Goal: Task Accomplishment & Management: Manage account settings

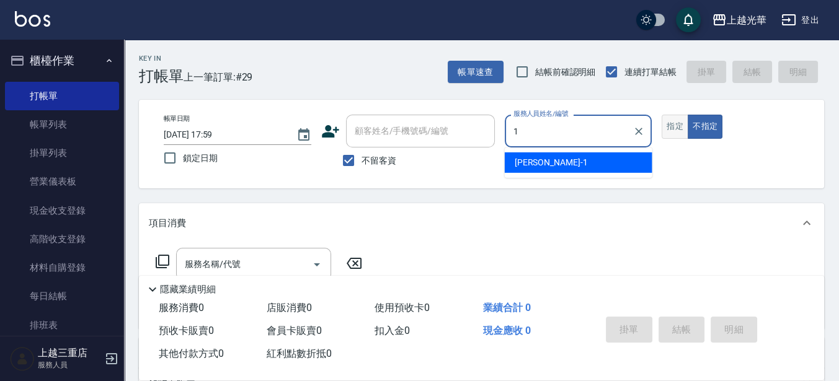
type input "小詹-1"
type button "false"
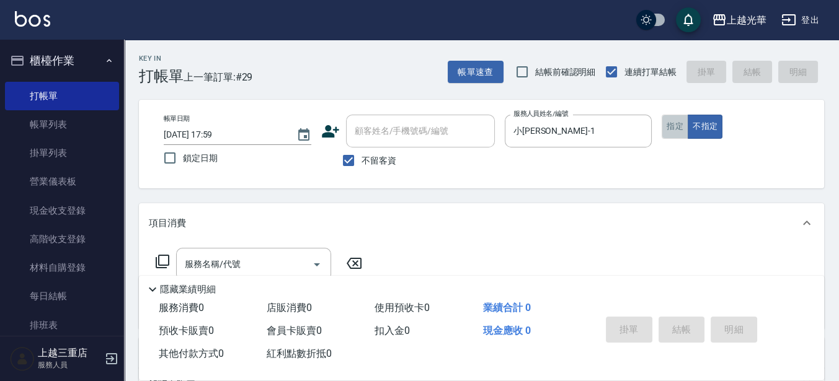
click at [671, 125] on button "指定" at bounding box center [675, 127] width 27 height 24
click at [283, 250] on div "服務名稱/代號" at bounding box center [253, 264] width 155 height 33
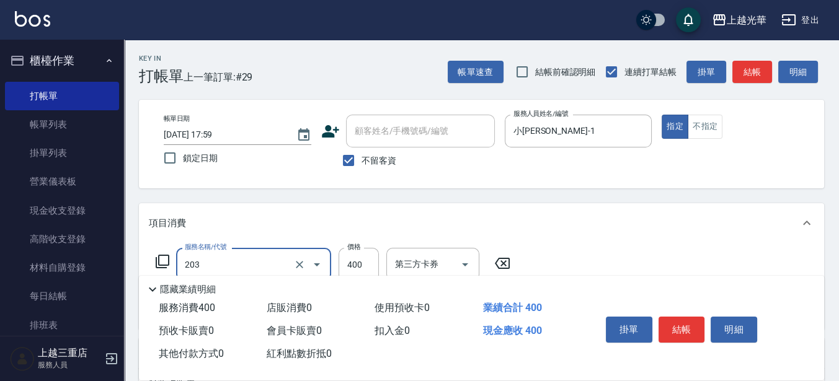
type input "指定單剪(203)"
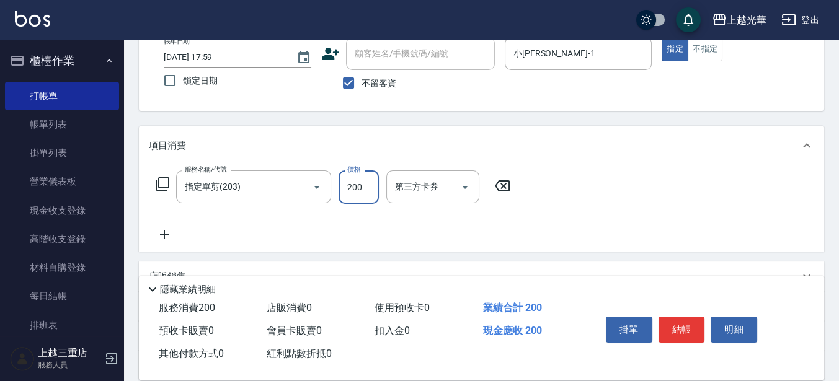
type input "200"
click at [154, 240] on icon at bounding box center [164, 234] width 31 height 15
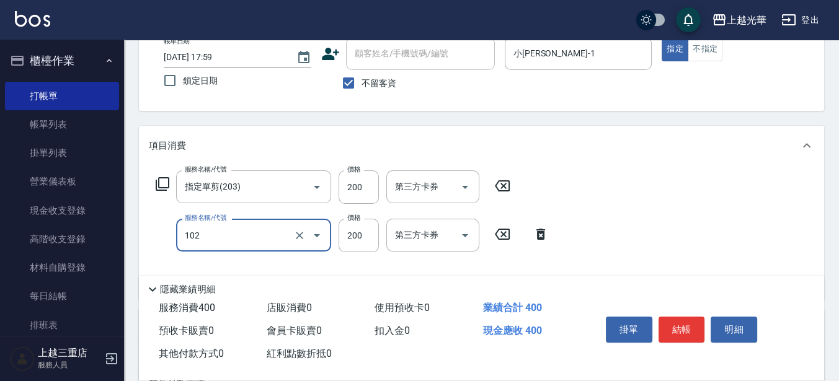
type input "指定洗髮(102)"
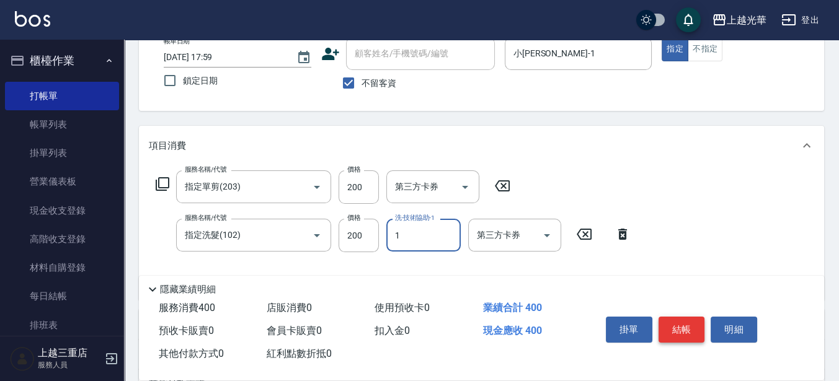
type input "小詹-1"
click at [669, 328] on button "結帳" at bounding box center [681, 330] width 47 height 26
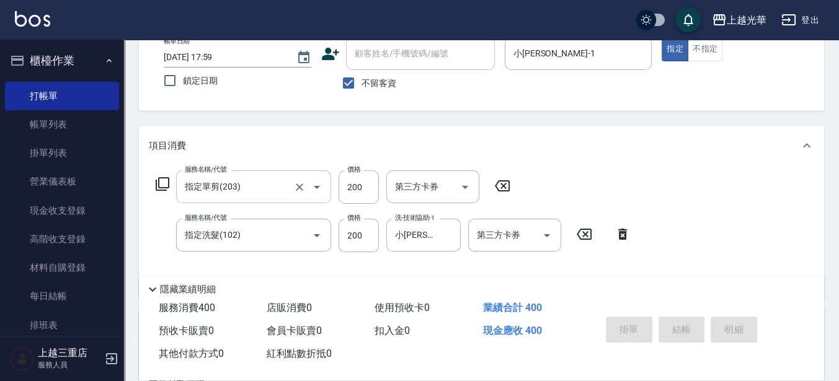
type input "2025/08/17 18:37"
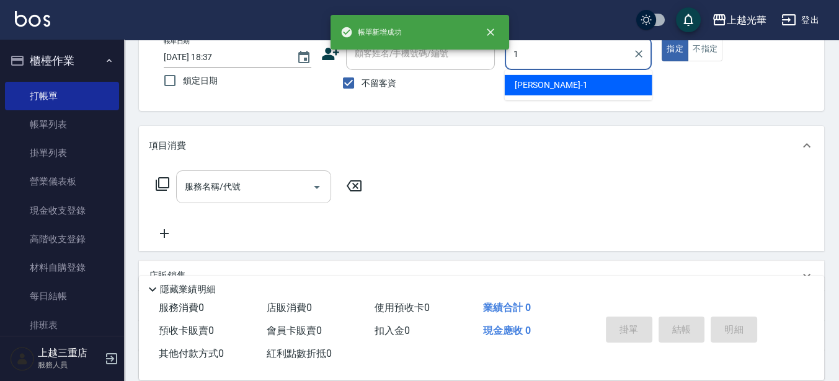
type input "小詹-1"
type button "true"
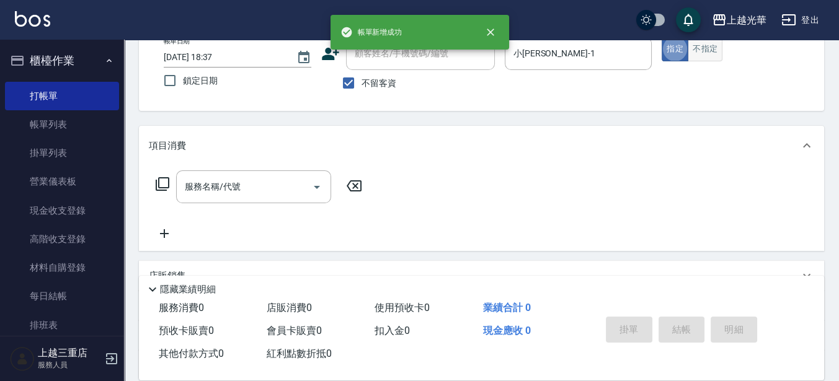
click at [708, 50] on button "不指定" at bounding box center [705, 49] width 35 height 24
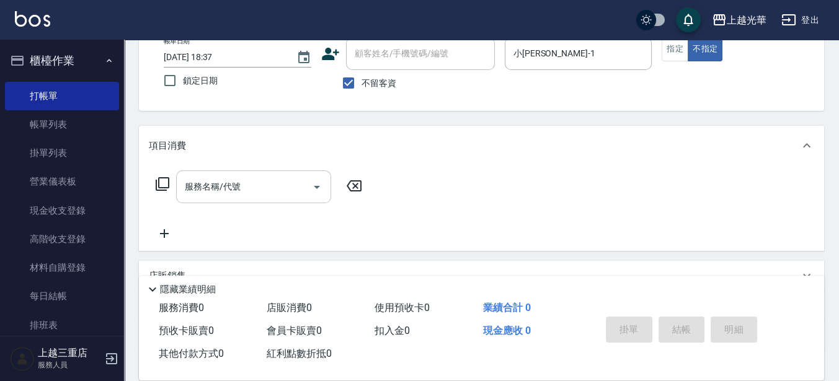
click at [274, 182] on input "服務名稱/代號" at bounding box center [244, 187] width 125 height 22
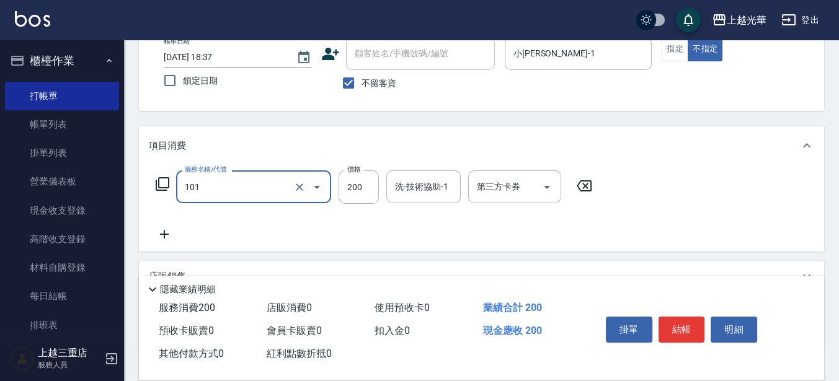
type input "不指定洗髮(101)"
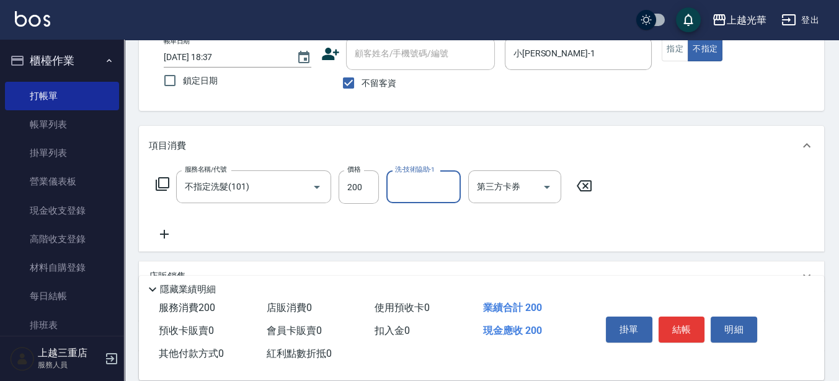
click at [164, 231] on icon at bounding box center [164, 234] width 31 height 15
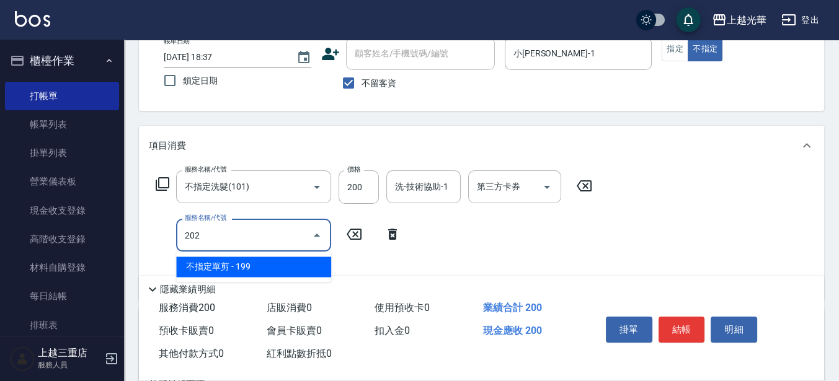
type input "不指定單剪(202)"
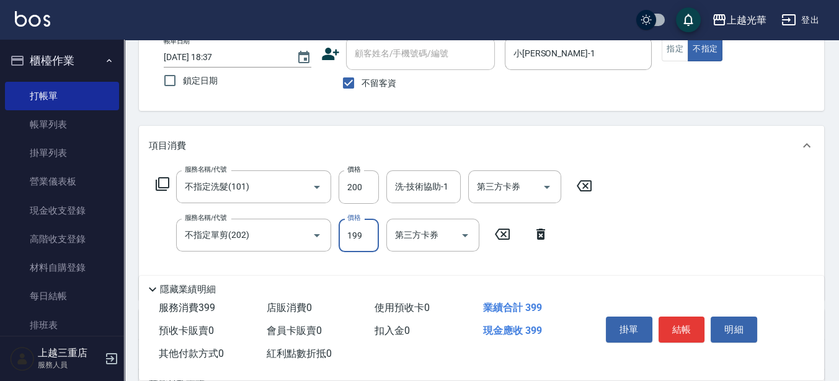
click at [367, 227] on input "199" at bounding box center [359, 235] width 40 height 33
type input "100"
click at [426, 190] on input "洗-技術協助-1" at bounding box center [423, 187] width 63 height 22
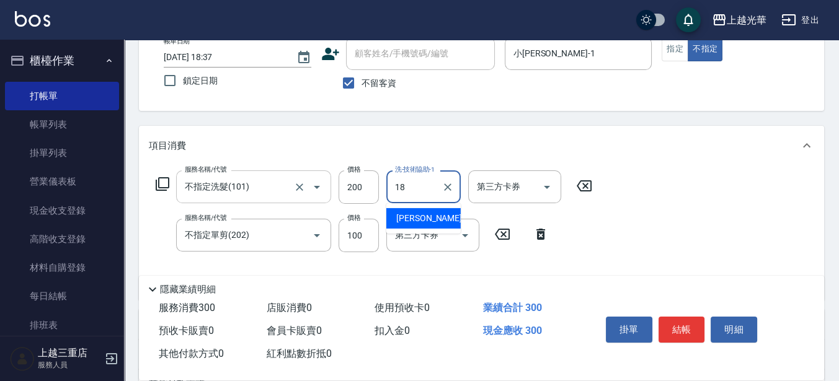
type input "黃幼苓-18"
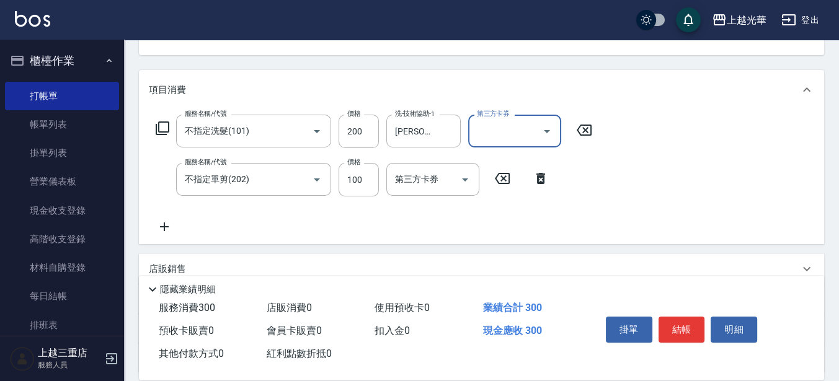
scroll to position [155, 0]
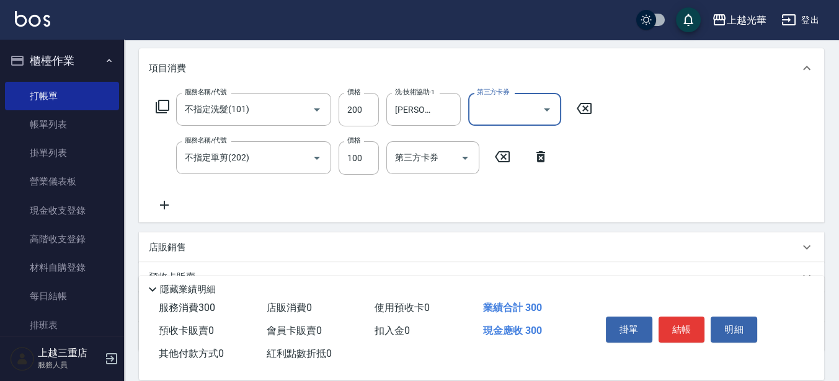
click at [153, 198] on icon at bounding box center [164, 205] width 31 height 15
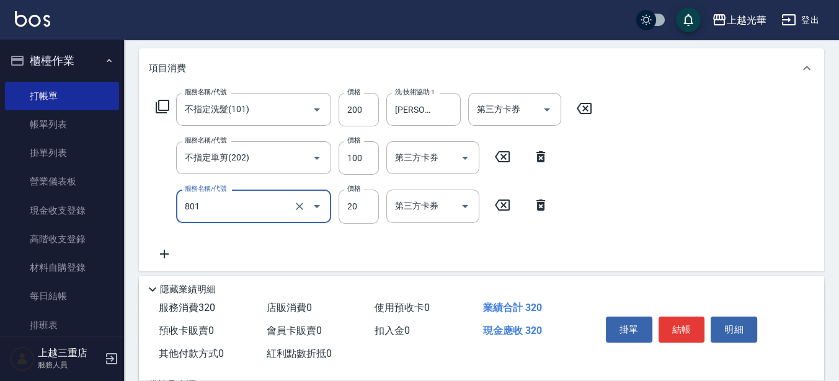
type input "潤絲(801)"
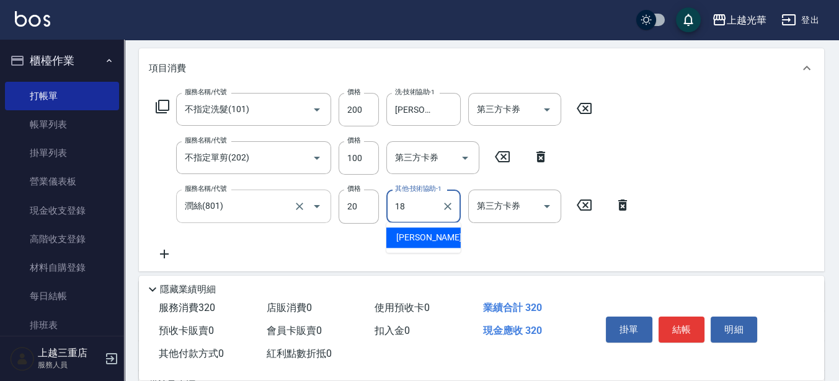
type input "黃幼苓-18"
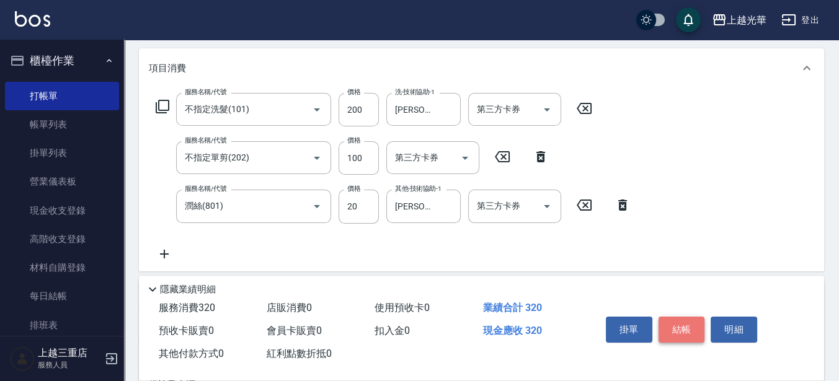
click at [685, 330] on button "結帳" at bounding box center [681, 330] width 47 height 26
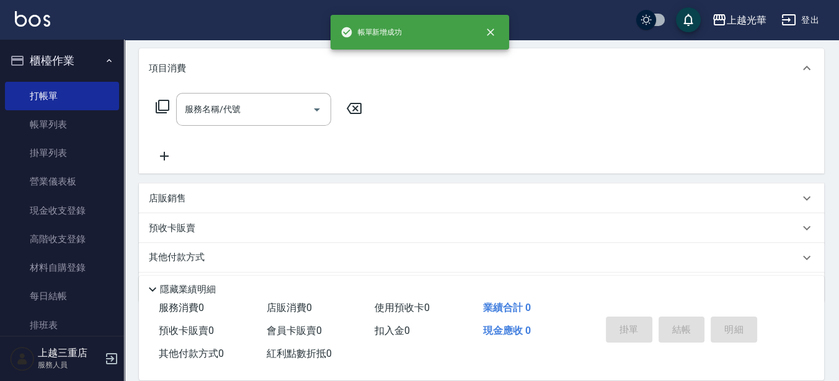
scroll to position [0, 0]
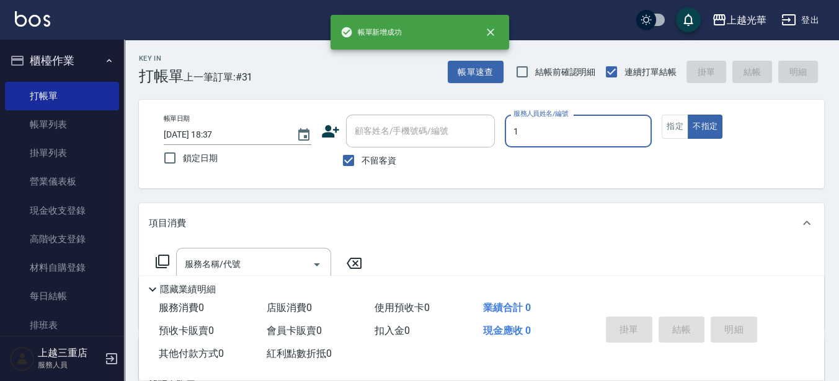
type input "小詹-1"
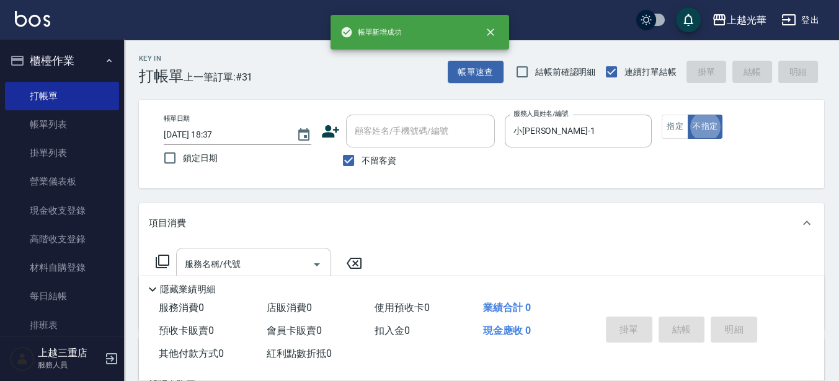
click at [226, 255] on div "服務名稱/代號 服務名稱/代號" at bounding box center [253, 264] width 155 height 33
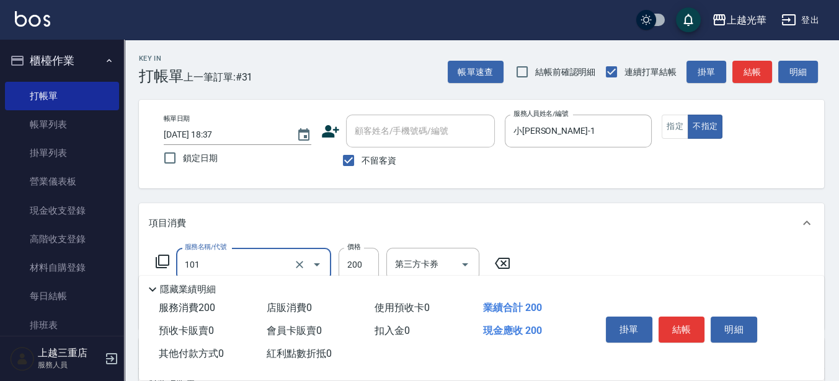
type input "不指定洗髮(101)"
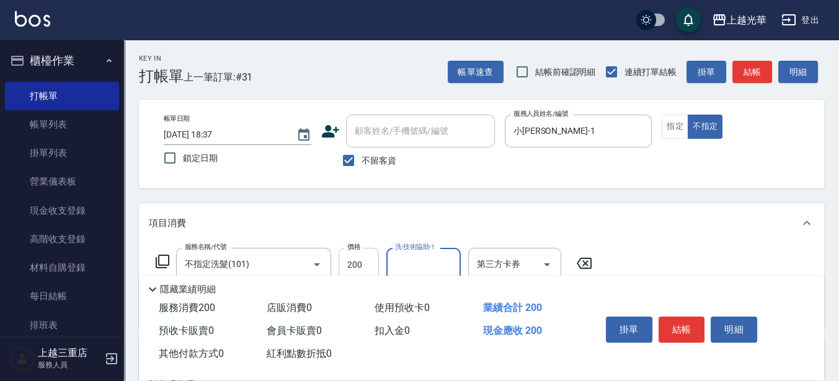
click at [371, 265] on input "200" at bounding box center [359, 264] width 40 height 33
type input "300"
click at [412, 261] on input "洗-技術協助-1" at bounding box center [423, 265] width 63 height 22
type input "張紫涵-15"
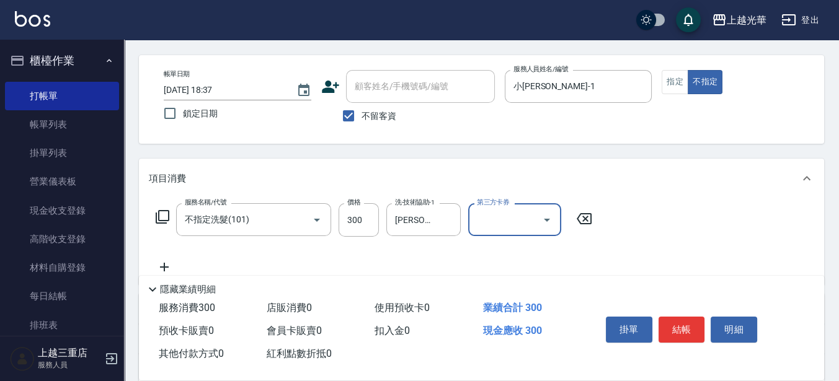
scroll to position [78, 0]
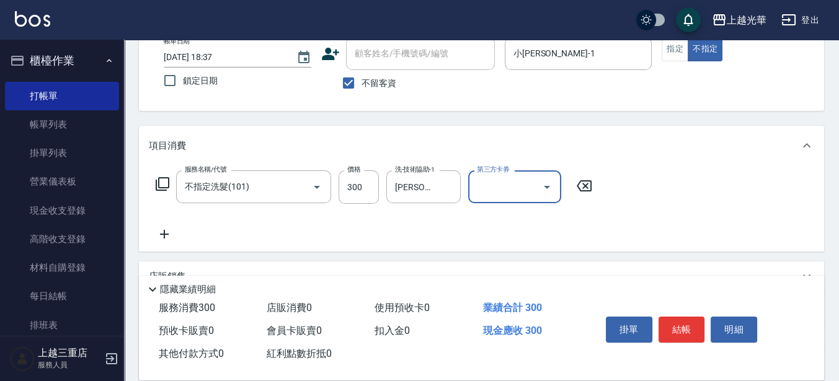
click at [172, 234] on icon at bounding box center [164, 234] width 31 height 15
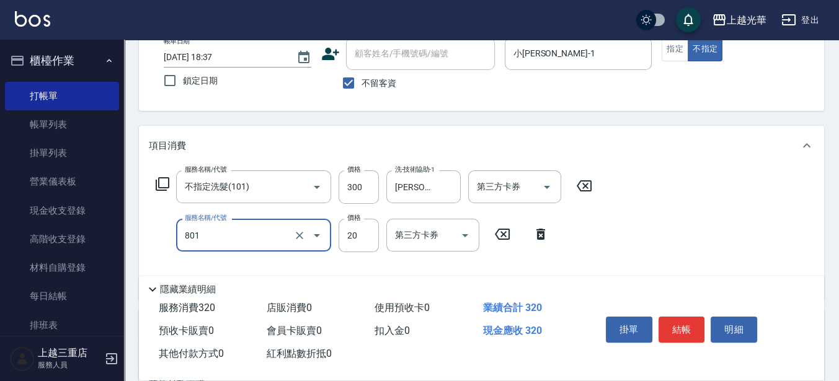
type input "潤絲(801)"
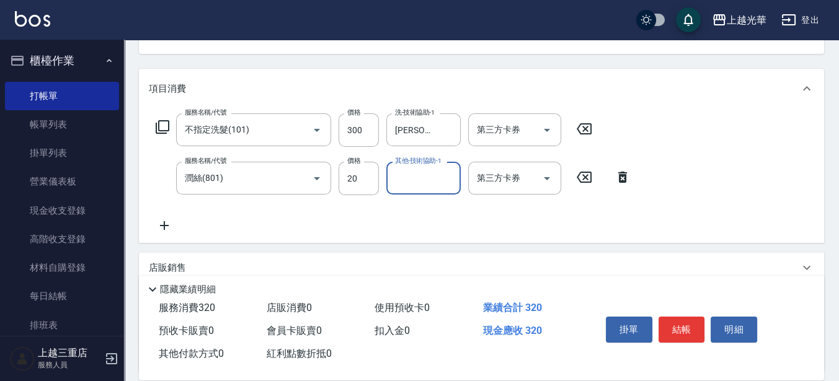
scroll to position [155, 0]
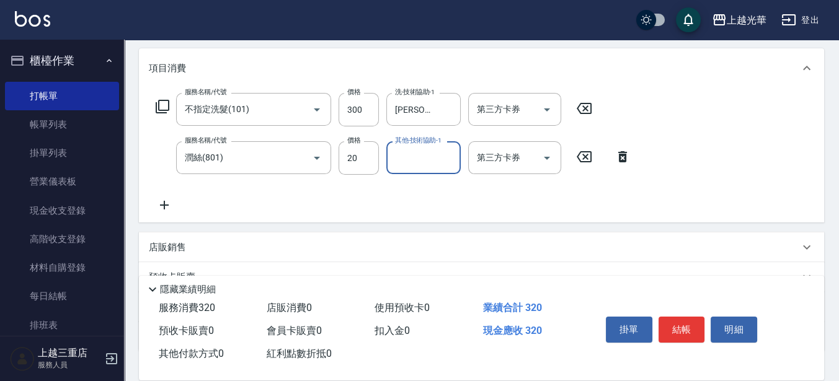
click at [174, 204] on icon at bounding box center [164, 205] width 31 height 15
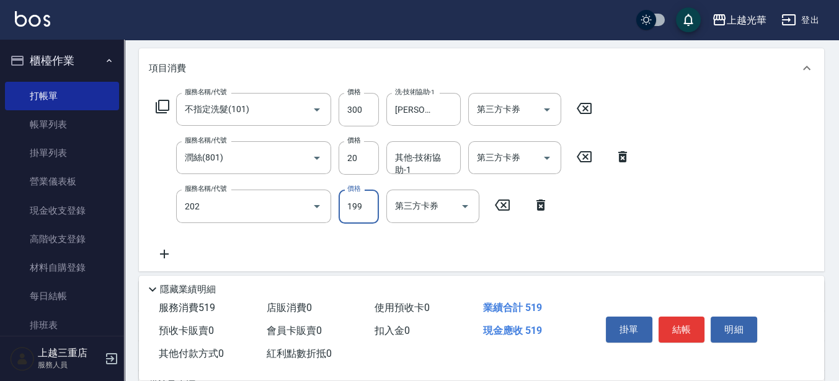
type input "不指定單剪(202)"
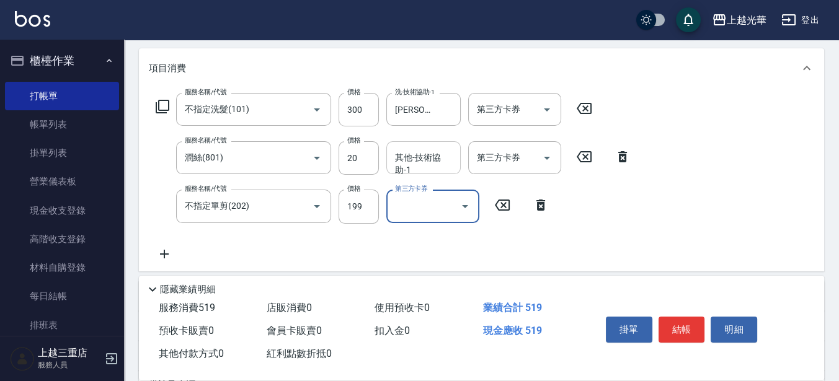
click at [422, 167] on input "其他-技術協助-1" at bounding box center [423, 158] width 63 height 22
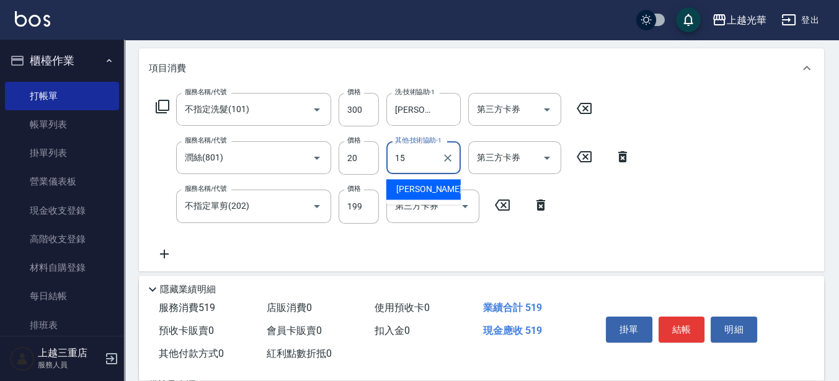
type input "張紫涵-15"
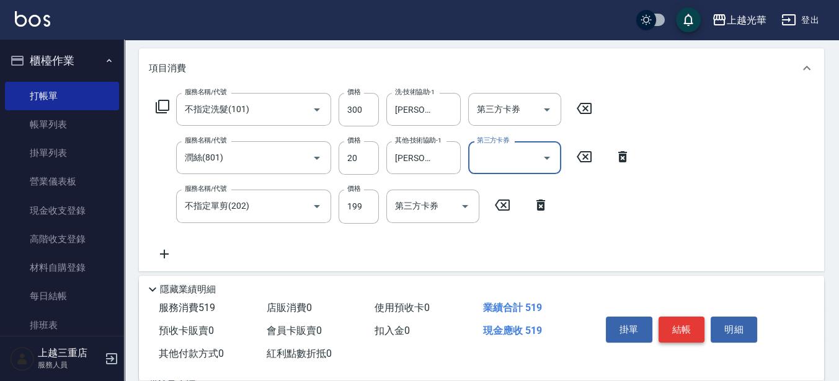
click at [662, 326] on button "結帳" at bounding box center [681, 330] width 47 height 26
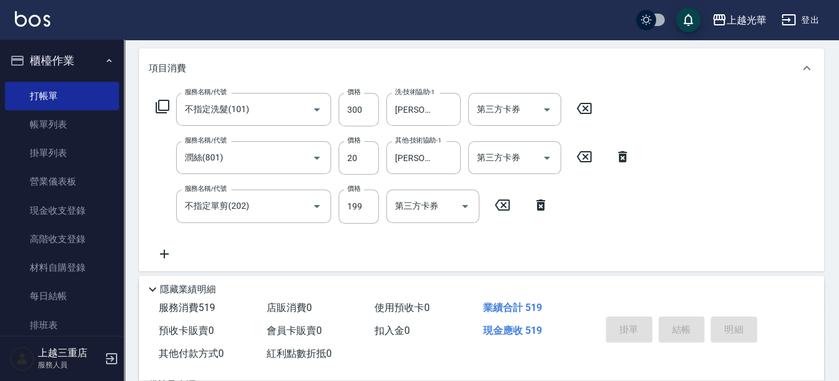
type input "2025/08/17 18:38"
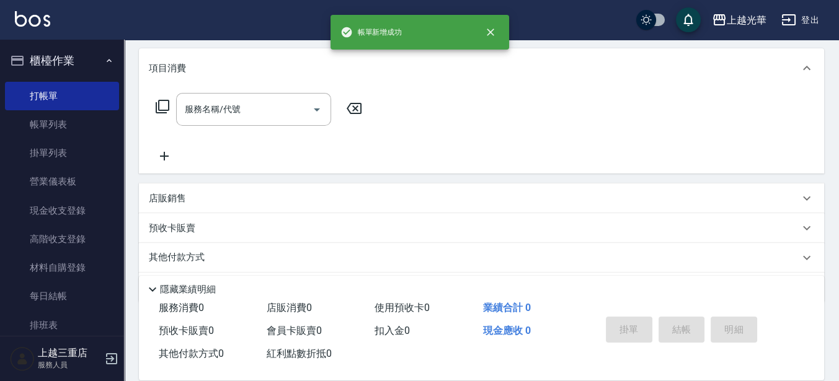
scroll to position [0, 0]
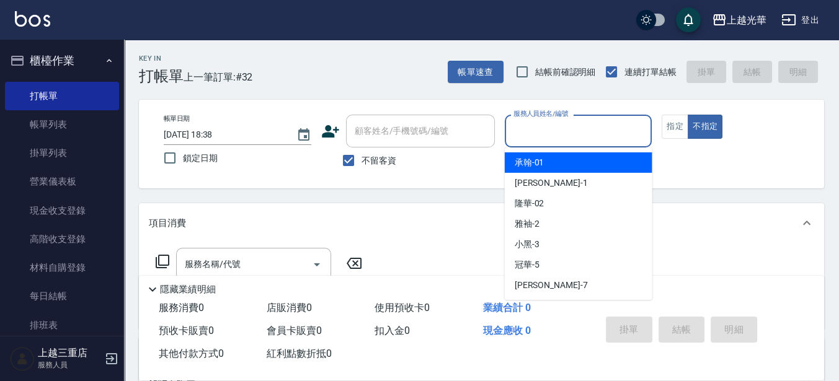
click at [518, 123] on input "服務人員姓名/編號" at bounding box center [578, 131] width 136 height 22
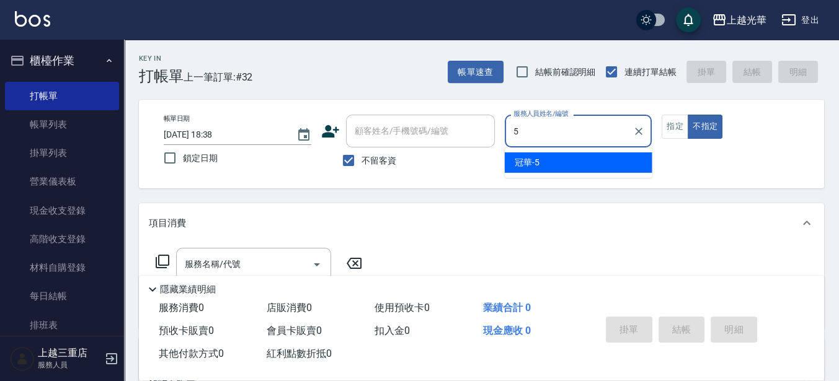
type input "冠華-5"
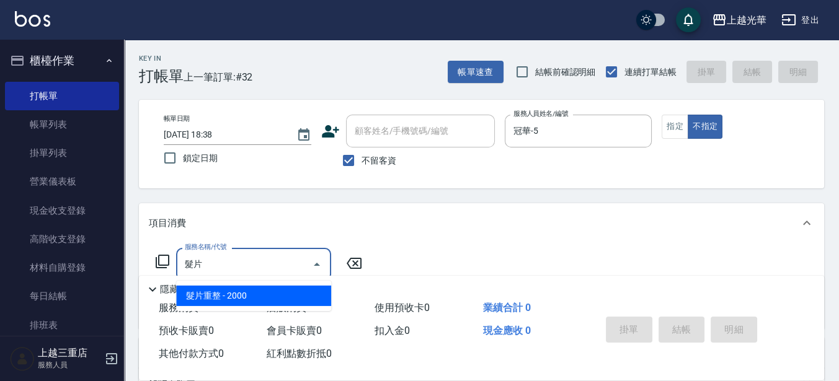
click at [317, 295] on span "髮片重整 - 2000" at bounding box center [253, 296] width 155 height 20
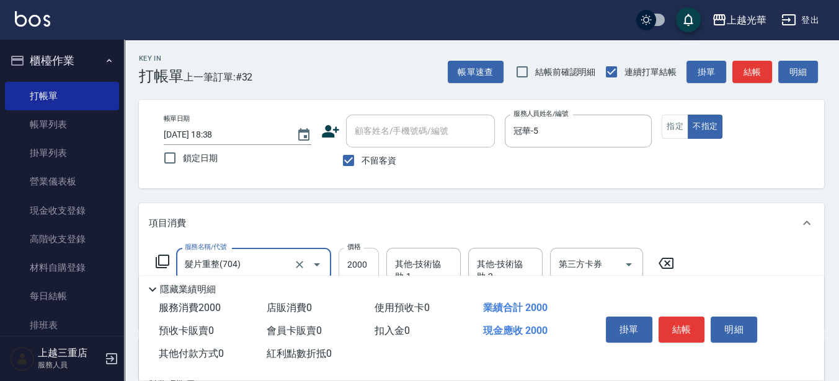
type input "髮片重整(704)"
click at [368, 259] on input "2000" at bounding box center [359, 264] width 40 height 33
type input "500"
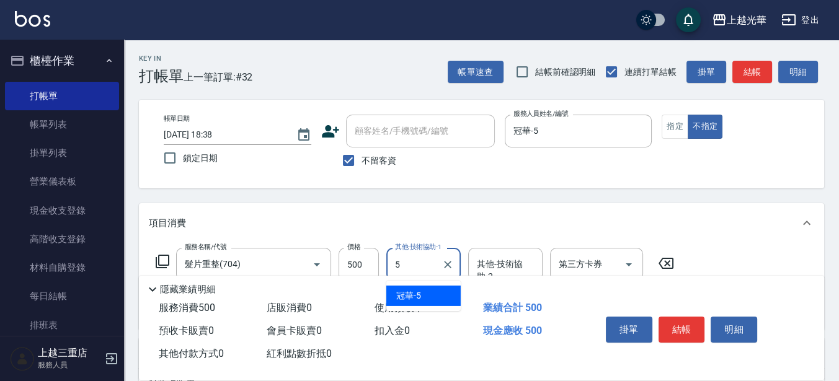
type input "冠華-5"
type input "指定洗髮(102)"
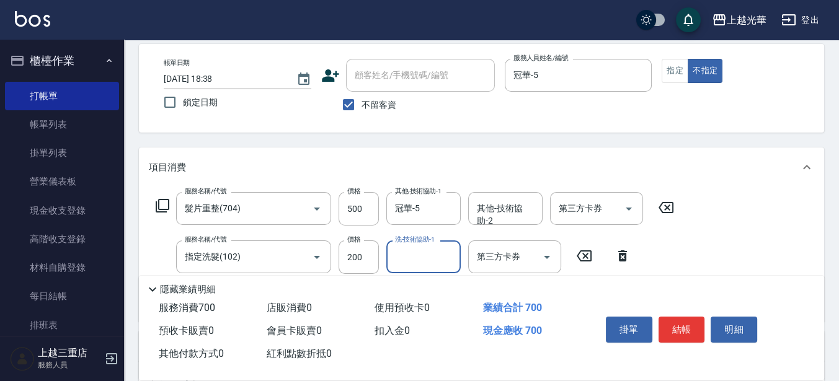
scroll to position [78, 0]
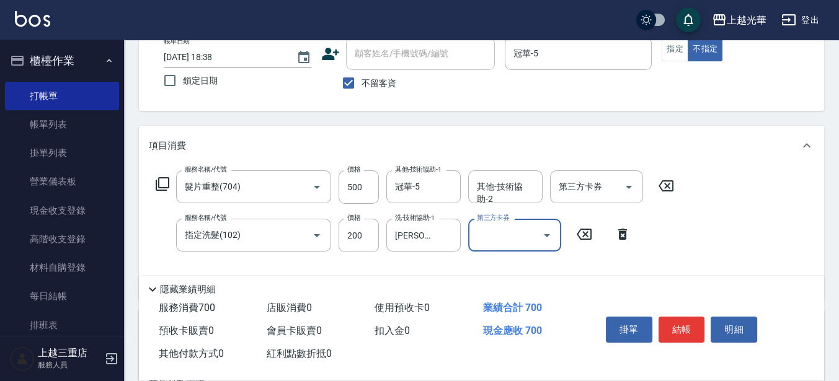
click at [717, 214] on div "服務名稱/代號 髮片重整(704) 服務名稱/代號 價格 500 價格 其他-技術協助-1 冠華-5 其他-技術協助-1 其他-技術協助-2 其他-技術協助-…" at bounding box center [481, 233] width 685 height 135
click at [429, 233] on input "黃幼苓-18" at bounding box center [414, 235] width 45 height 22
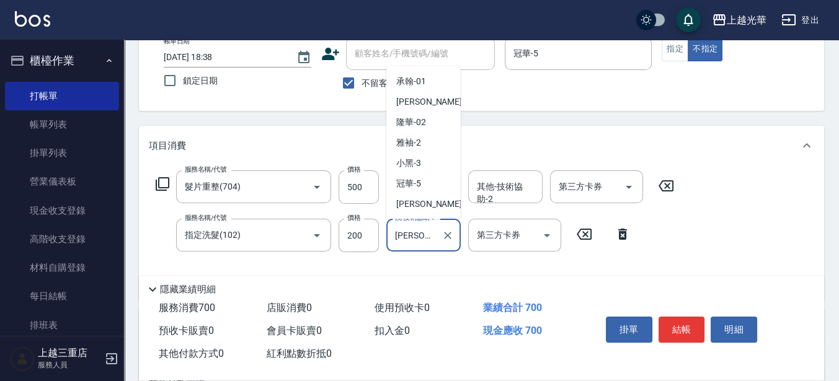
scroll to position [139, 0]
type input "8"
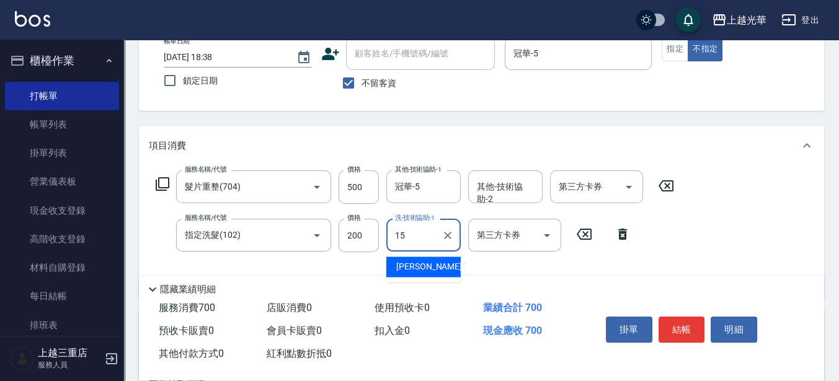
type input "張紫涵-15"
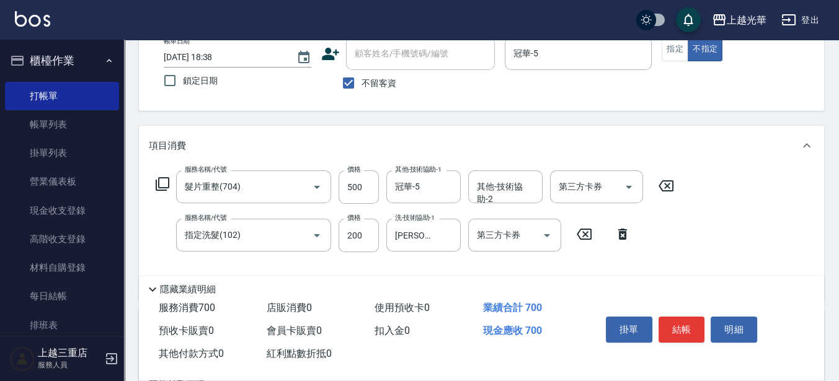
click at [711, 188] on div "服務名稱/代號 髮片重整(704) 服務名稱/代號 價格 500 價格 其他-技術協助-1 冠華-5 其他-技術協助-1 其他-技術協助-2 其他-技術協助-…" at bounding box center [481, 233] width 685 height 135
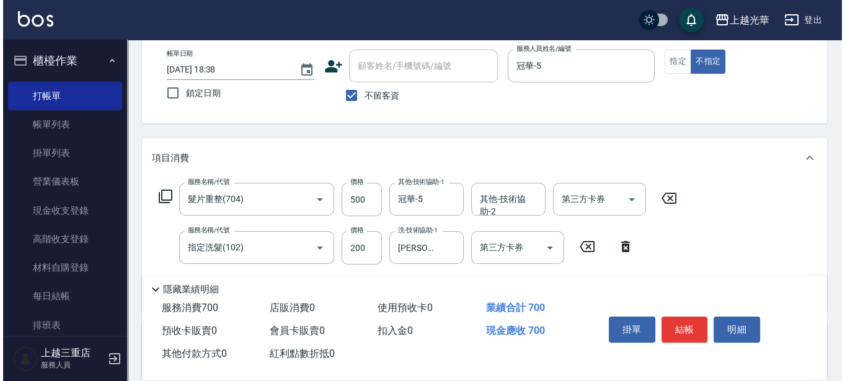
scroll to position [0, 0]
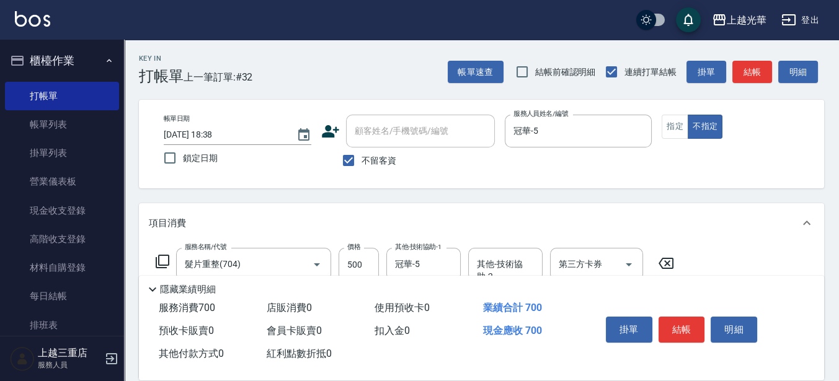
drag, startPoint x: 758, startPoint y: 68, endPoint x: 735, endPoint y: 76, distance: 24.3
click at [758, 67] on button "結帳" at bounding box center [752, 72] width 40 height 23
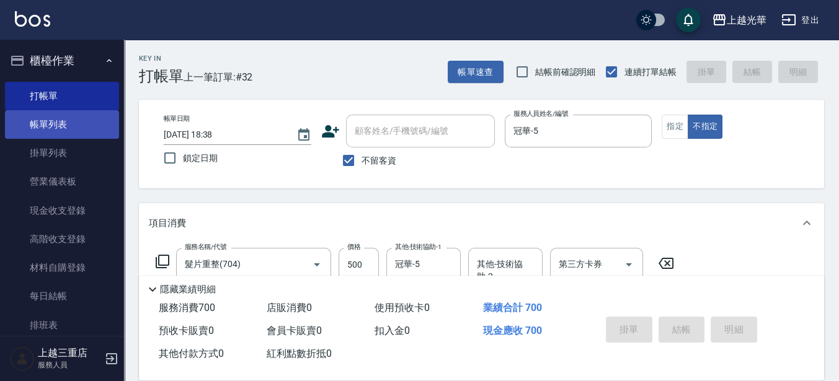
drag, startPoint x: 78, startPoint y: 125, endPoint x: 100, endPoint y: 131, distance: 23.3
click at [78, 125] on link "帳單列表" at bounding box center [62, 124] width 114 height 29
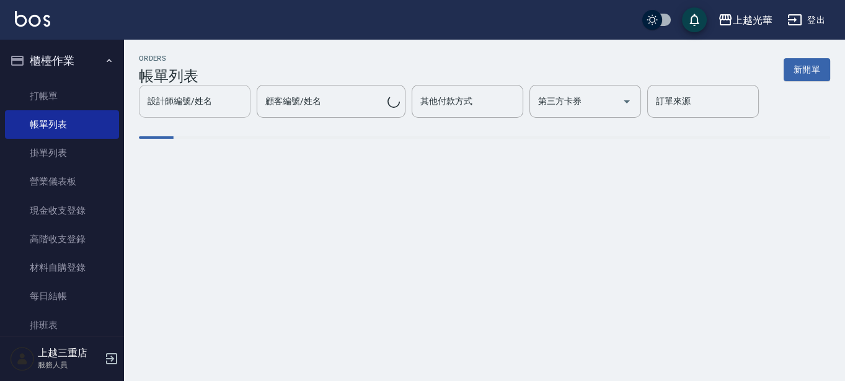
click at [203, 107] on input "設計師編號/姓名" at bounding box center [194, 102] width 100 height 22
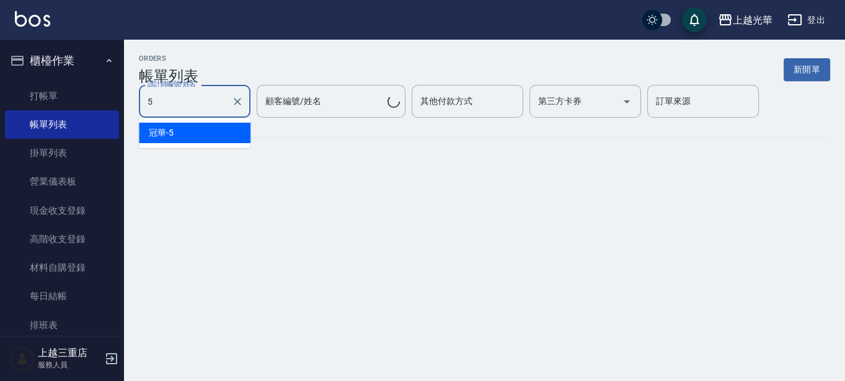
type input "冠華-5"
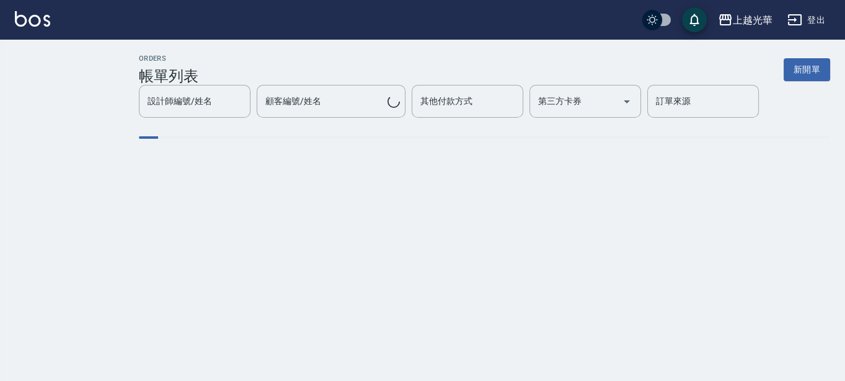
click at [203, 109] on input "設計師編號/姓名" at bounding box center [194, 102] width 100 height 22
type input "5"
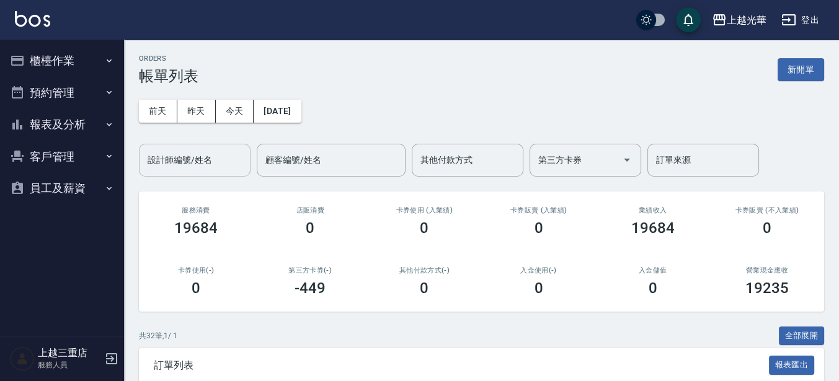
drag, startPoint x: 215, startPoint y: 172, endPoint x: 229, endPoint y: 166, distance: 14.7
click at [216, 172] on div "設計師編號/姓名" at bounding box center [195, 160] width 112 height 33
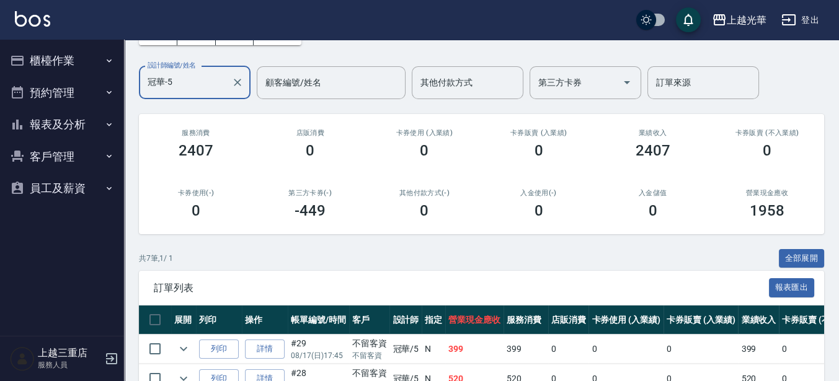
scroll to position [296, 0]
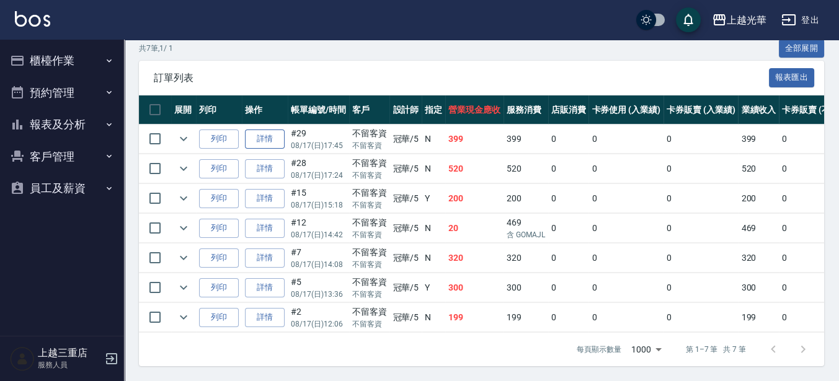
type input "冠華-5"
click at [270, 130] on link "詳情" at bounding box center [265, 139] width 40 height 19
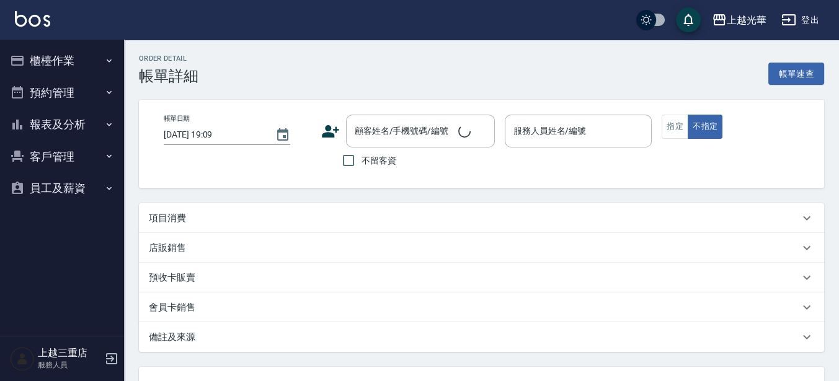
type input "2025/08/17 17:45"
checkbox input "true"
type input "冠華-5"
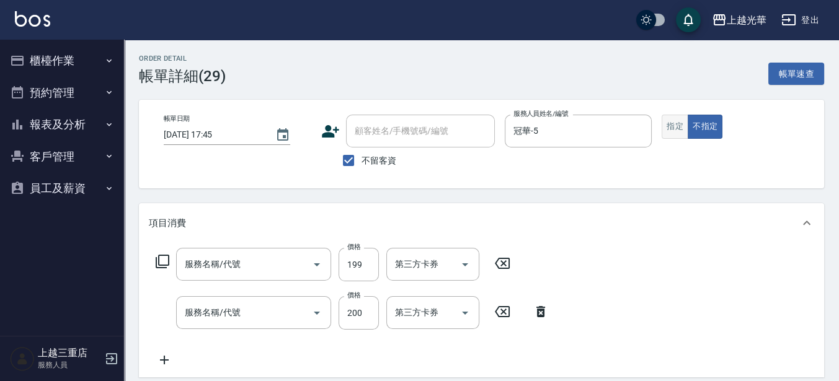
type input "不指定單剪(202)"
type input "不指定洗髮(101)"
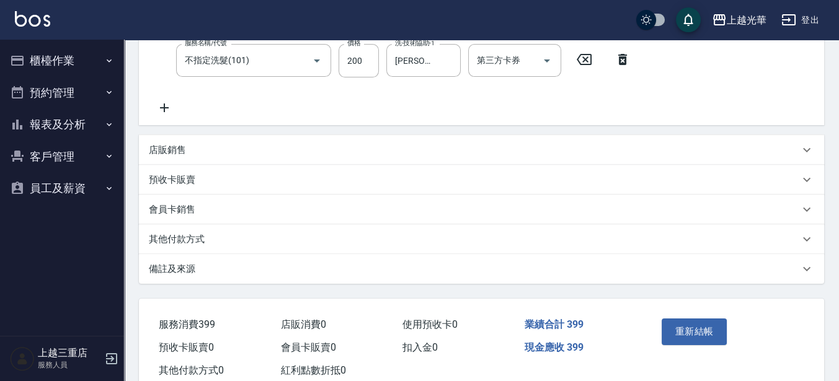
scroll to position [286, 0]
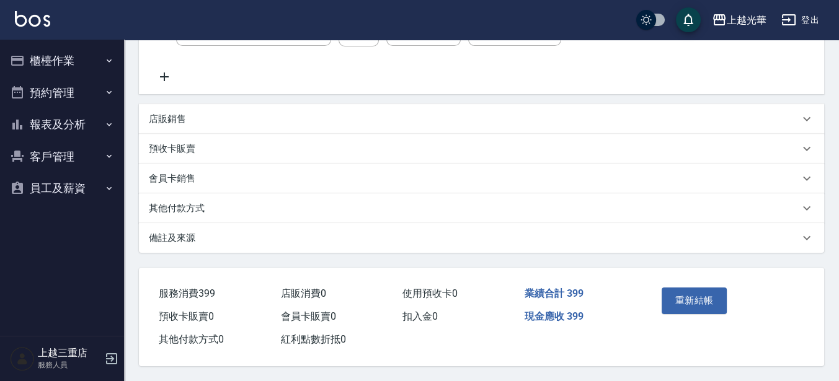
click at [86, 66] on button "櫃檯作業" at bounding box center [62, 61] width 114 height 32
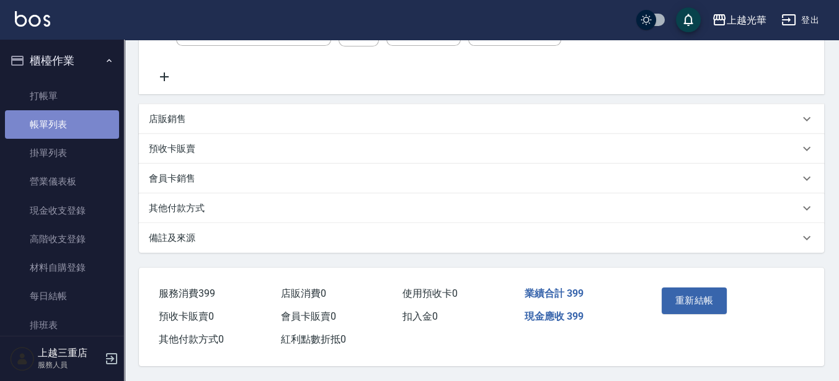
click at [63, 117] on link "帳單列表" at bounding box center [62, 124] width 114 height 29
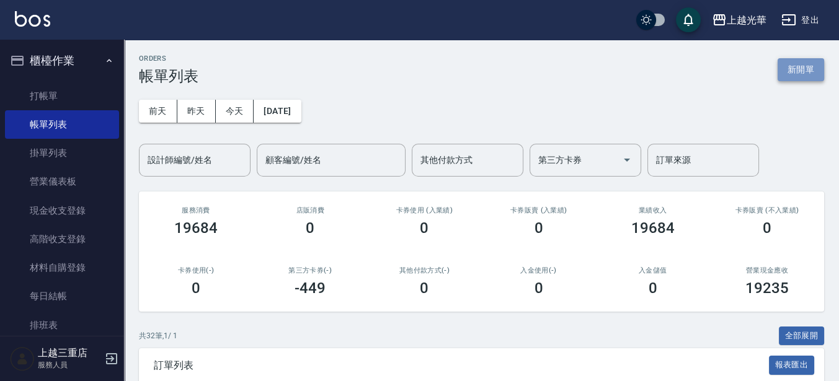
click at [810, 66] on button "新開單" at bounding box center [801, 69] width 47 height 23
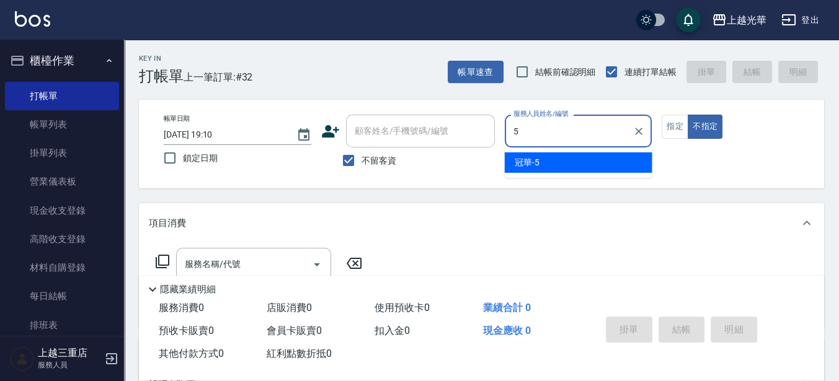
type input "冠華-5"
type button "false"
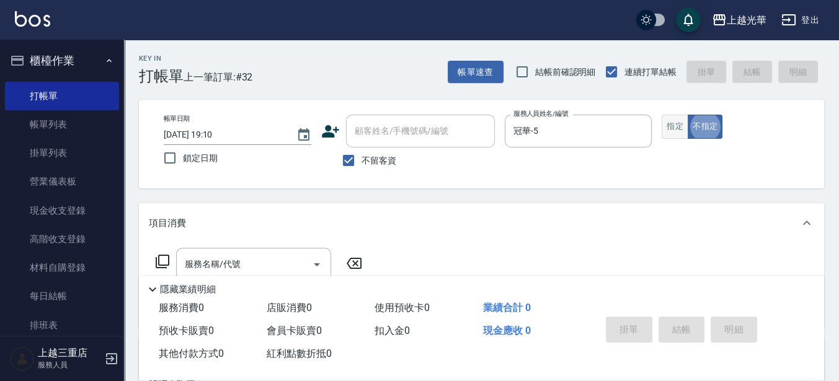
click at [673, 128] on button "指定" at bounding box center [675, 127] width 27 height 24
click at [228, 267] on input "服務名稱/代號" at bounding box center [244, 265] width 125 height 22
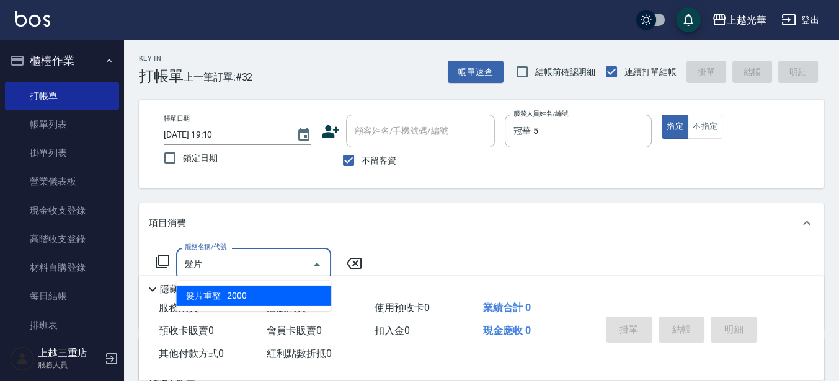
click at [225, 295] on span "髮片重整 - 2000" at bounding box center [253, 296] width 155 height 20
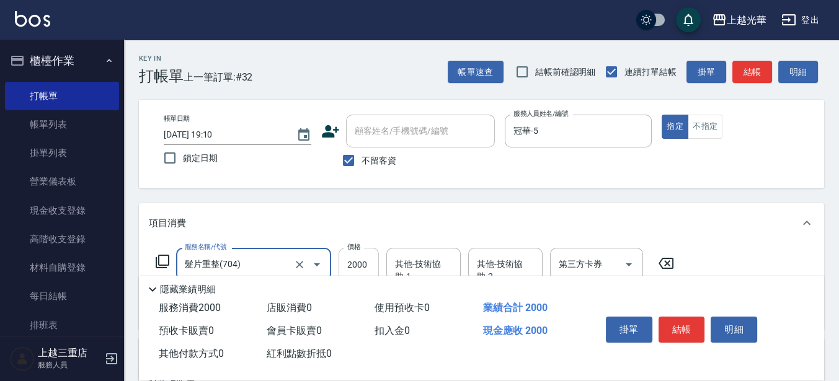
type input "髮片重整(704)"
click at [368, 267] on input "2000" at bounding box center [359, 264] width 40 height 33
type input "500"
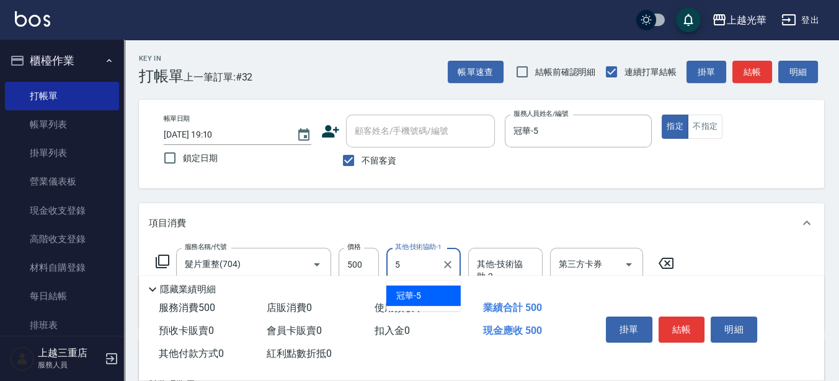
type input "冠華-5"
type input "指定洗髮(102)"
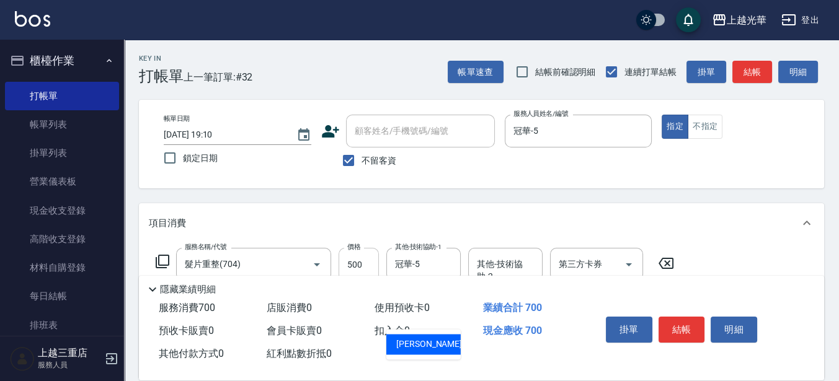
type input "張紫涵-15"
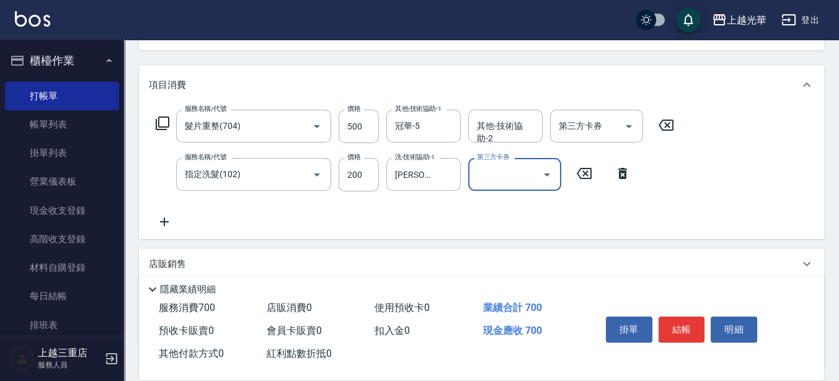
scroll to position [155, 0]
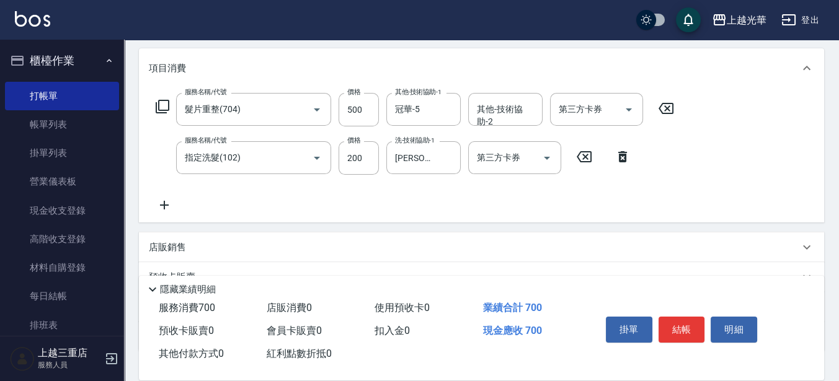
click at [539, 182] on div "服務名稱/代號 髮片重整(704) 服務名稱/代號 價格 500 價格 其他-技術協助-1 冠華-5 其他-技術協助-1 其他-技術協助-2 其他-技術協助-…" at bounding box center [415, 153] width 533 height 120
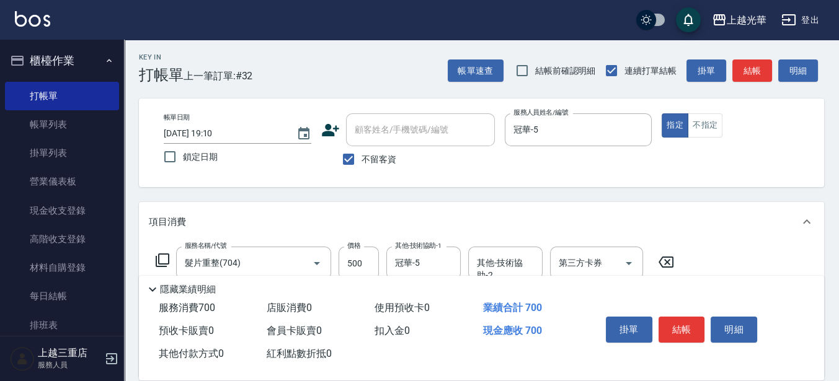
scroll to position [0, 0]
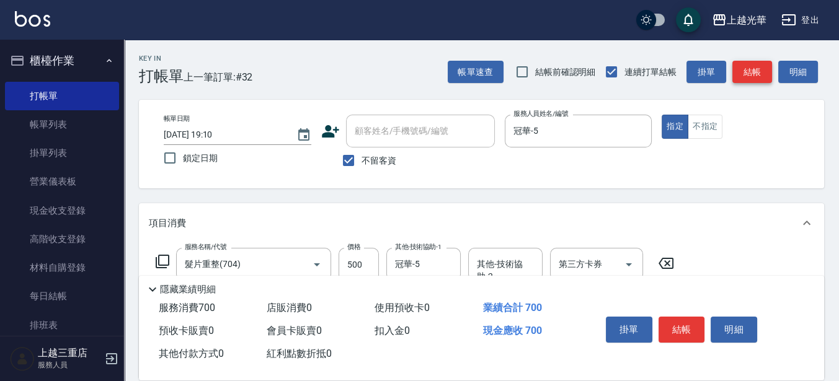
click at [741, 66] on button "結帳" at bounding box center [752, 72] width 40 height 23
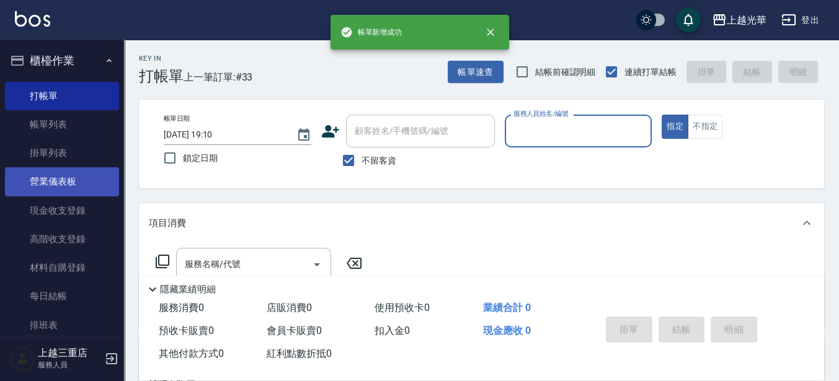
scroll to position [179, 0]
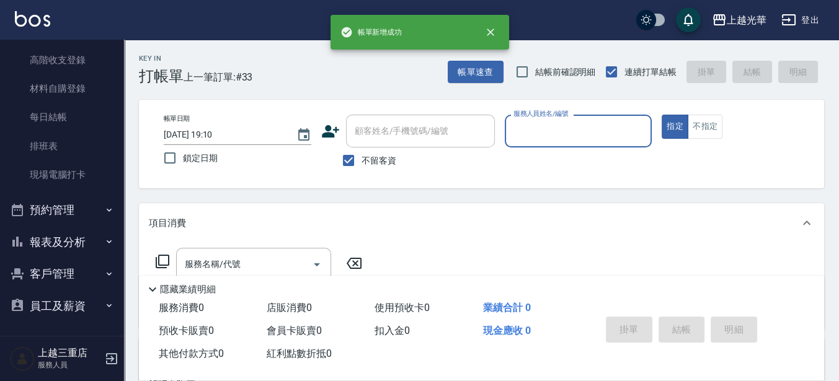
click at [73, 244] on button "報表及分析" at bounding box center [62, 242] width 114 height 32
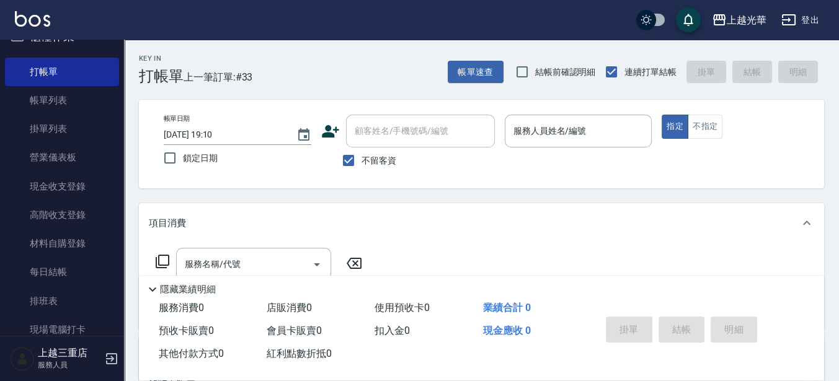
scroll to position [0, 0]
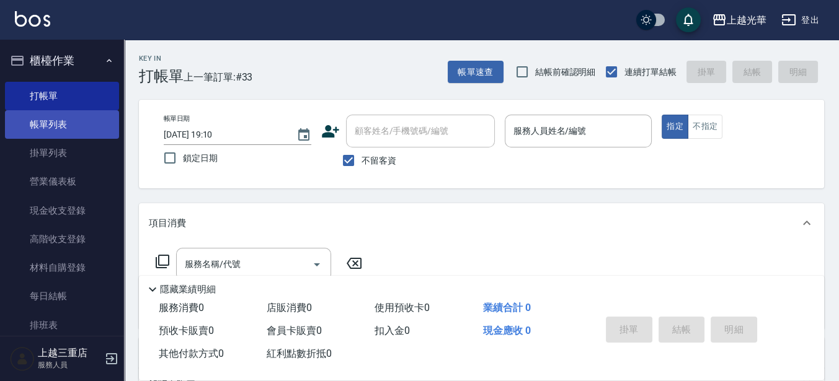
click at [94, 115] on link "帳單列表" at bounding box center [62, 124] width 114 height 29
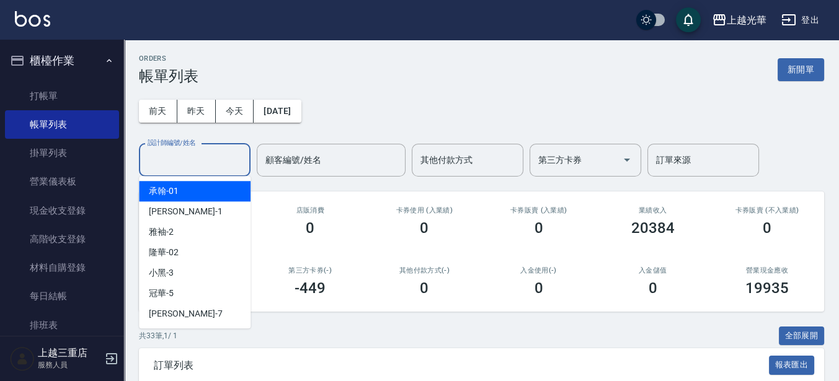
click at [208, 162] on input "設計師編號/姓名" at bounding box center [194, 160] width 100 height 22
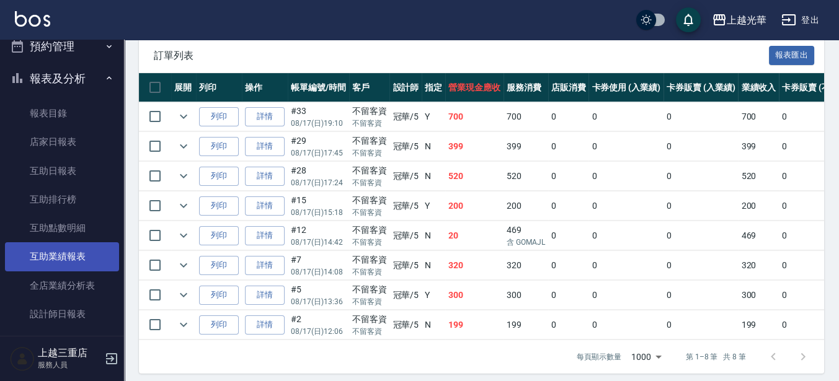
scroll to position [388, 0]
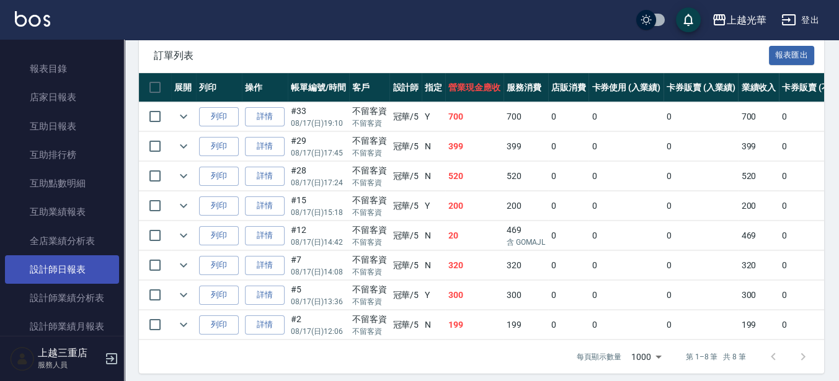
type input "冠華-5"
click at [71, 275] on link "設計師日報表" at bounding box center [62, 269] width 114 height 29
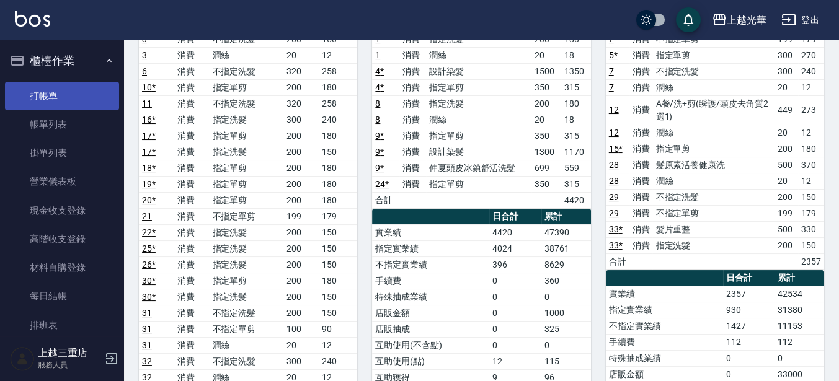
click at [63, 107] on link "打帳單" at bounding box center [62, 96] width 114 height 29
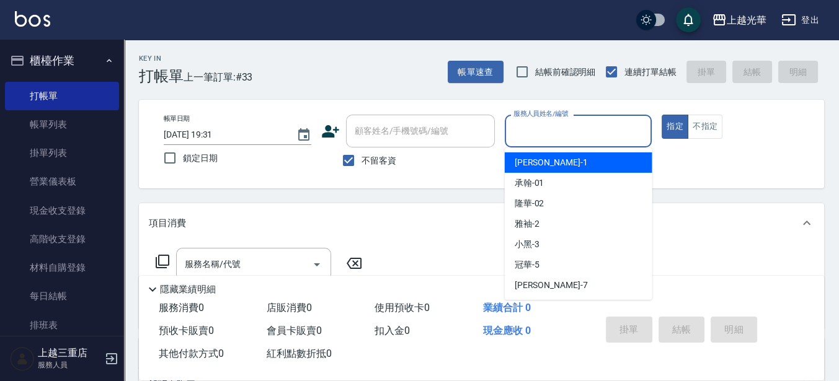
drag, startPoint x: 614, startPoint y: 126, endPoint x: 595, endPoint y: 129, distance: 18.9
click at [613, 126] on input "服務人員姓名/編號" at bounding box center [578, 131] width 136 height 22
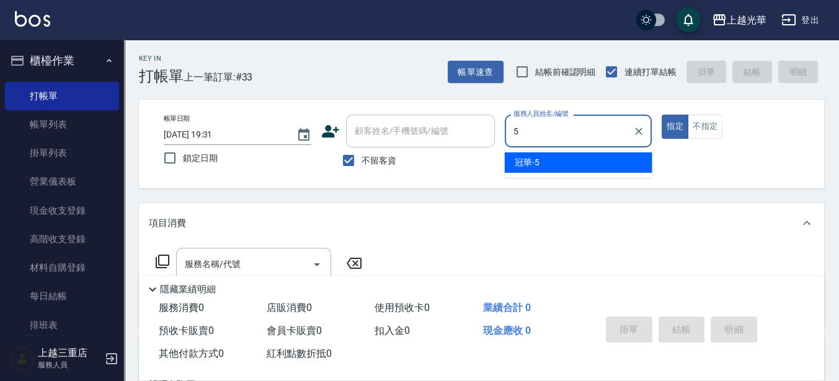
type input "冠華-5"
type button "true"
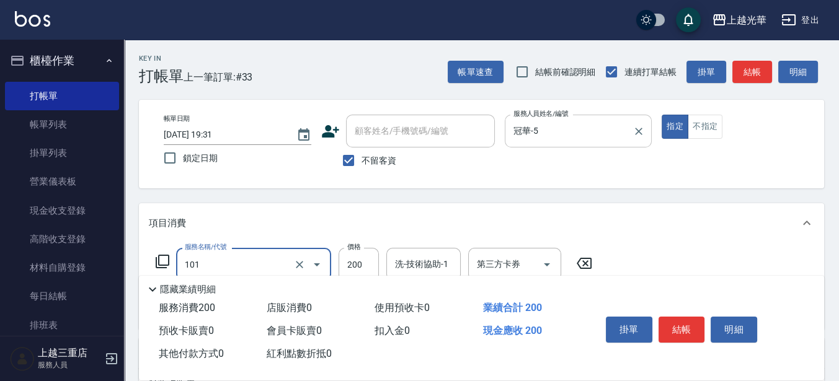
type input "不指定洗髮(101)"
click at [369, 270] on input "200" at bounding box center [359, 264] width 40 height 33
type input "300"
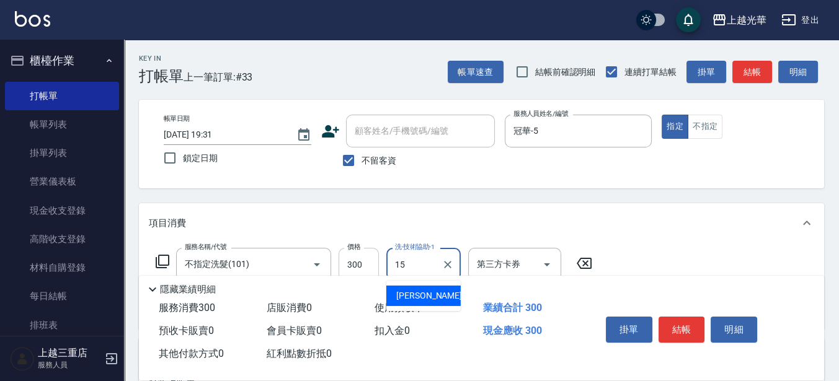
type input "張紫涵-15"
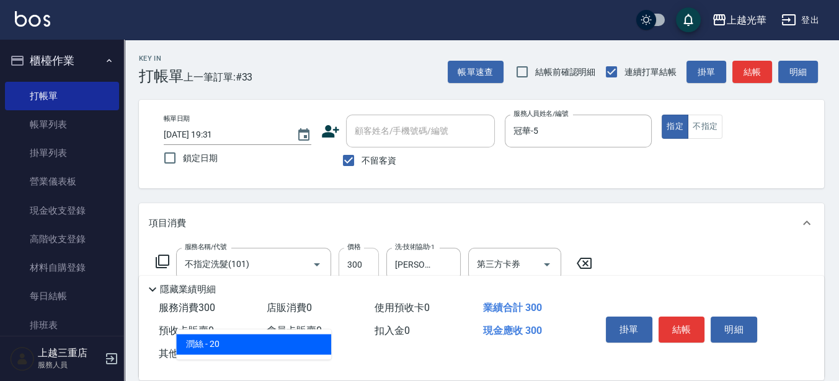
type input "潤絲(801)"
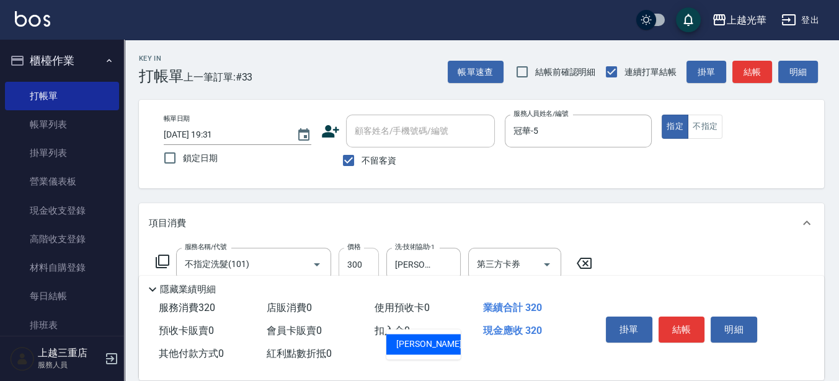
type input "張紫涵-15"
click at [753, 69] on button "結帳" at bounding box center [752, 72] width 40 height 23
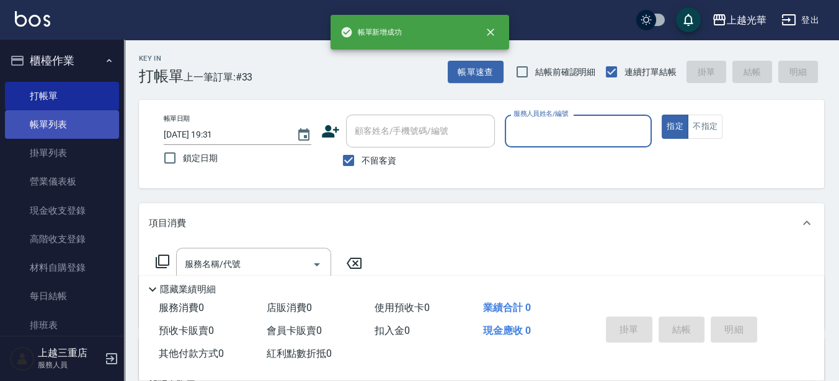
drag, startPoint x: 80, startPoint y: 125, endPoint x: 88, endPoint y: 120, distance: 9.2
click at [80, 124] on link "帳單列表" at bounding box center [62, 124] width 114 height 29
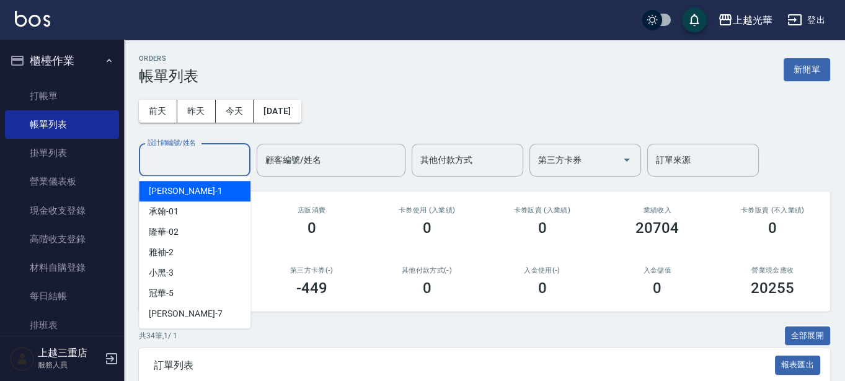
click at [180, 152] on input "設計師編號/姓名" at bounding box center [194, 160] width 100 height 22
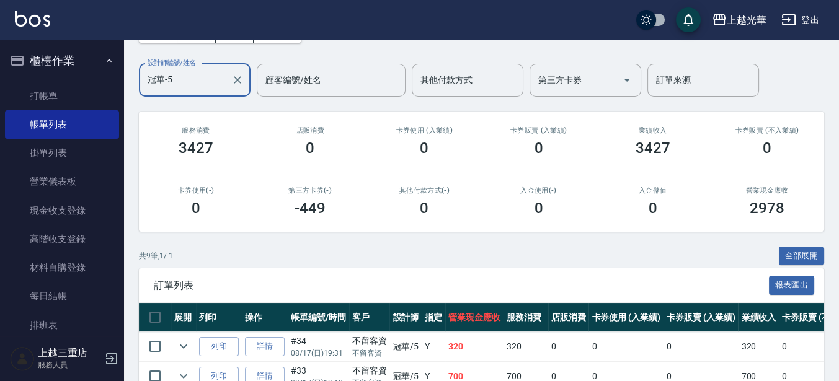
scroll to position [155, 0]
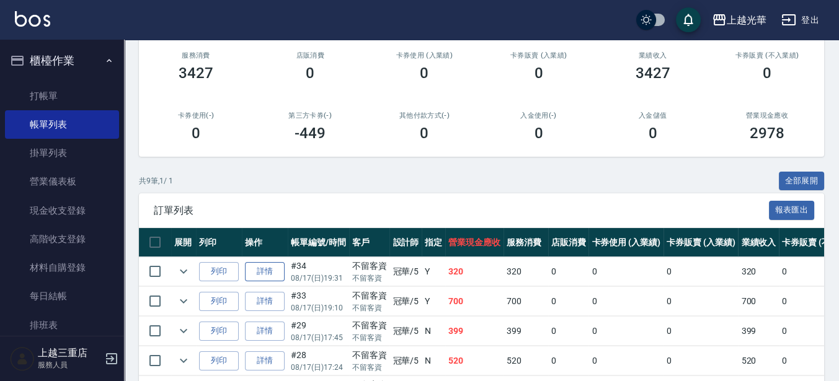
type input "冠華-5"
click at [277, 270] on link "詳情" at bounding box center [265, 271] width 40 height 19
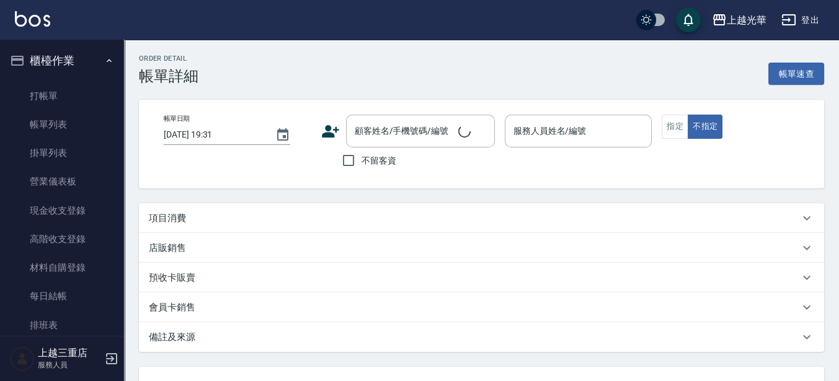
checkbox input "true"
type input "冠華-5"
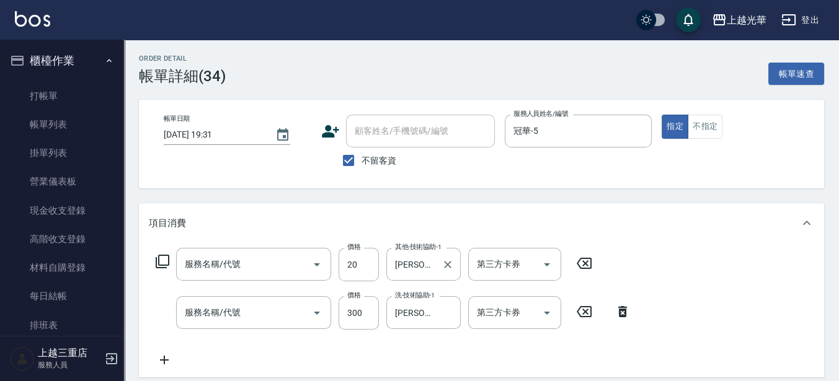
type input "潤絲(801)"
type input "不指定洗髮(101)"
click at [710, 119] on button "不指定" at bounding box center [705, 127] width 35 height 24
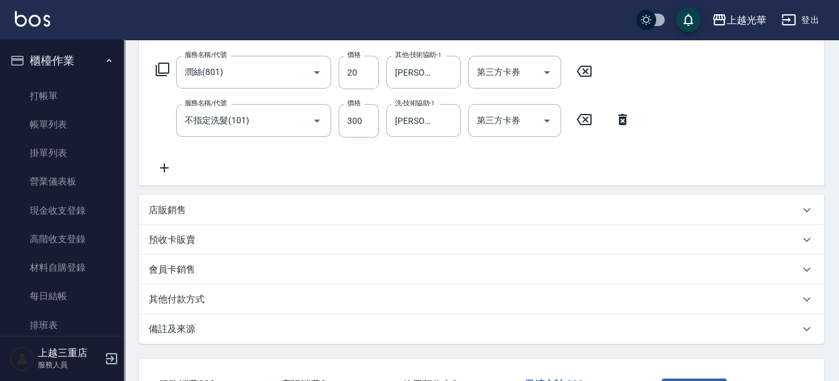
scroll to position [233, 0]
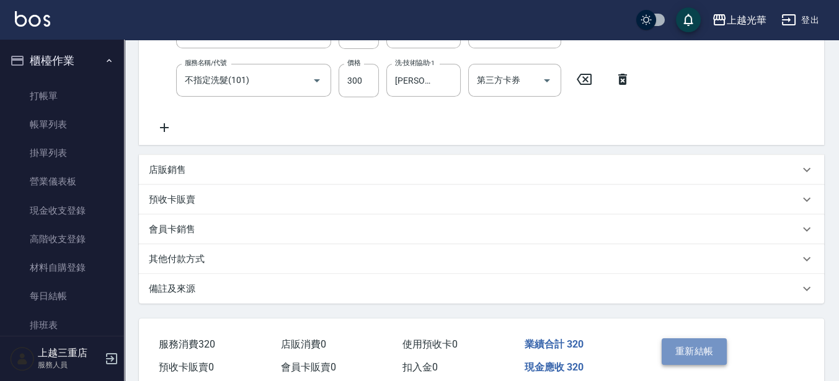
click at [686, 354] on button "重新結帳" at bounding box center [695, 352] width 66 height 26
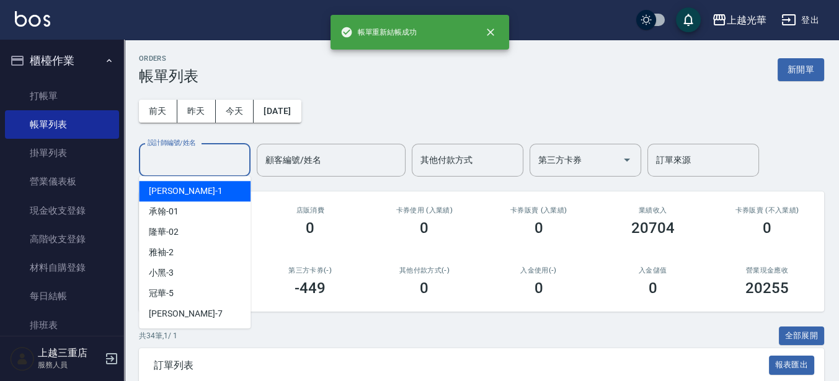
click at [198, 165] on input "設計師編號/姓名" at bounding box center [194, 160] width 100 height 22
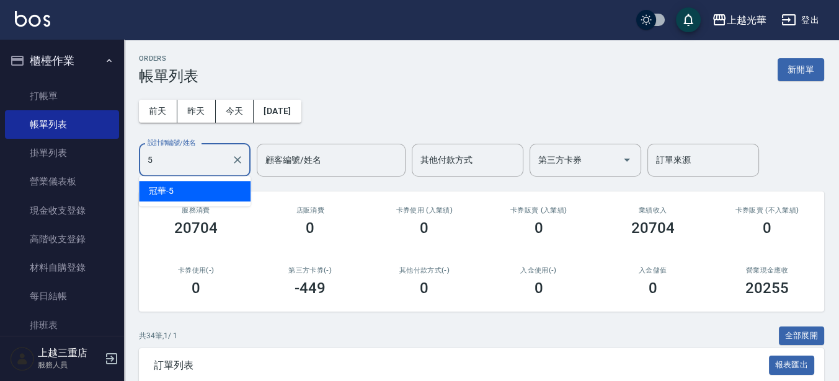
type input "冠華-5"
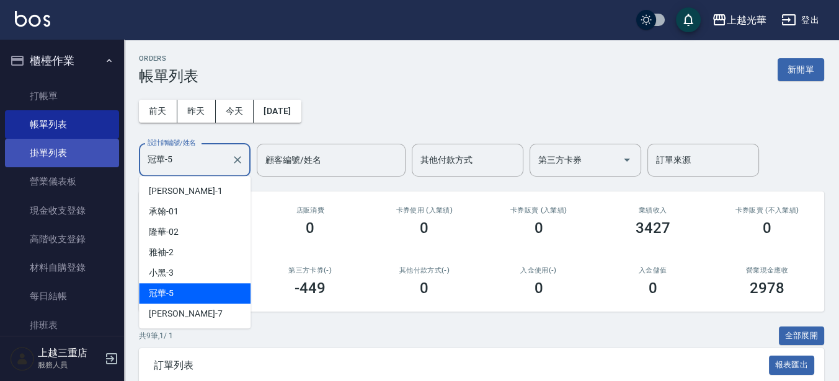
drag, startPoint x: 199, startPoint y: 160, endPoint x: 111, endPoint y: 156, distance: 88.1
click at [118, 158] on div "上越光華 登出 櫃檯作業 打帳單 帳單列表 掛單列表 營業儀表板 現金收支登錄 高階收支登錄 材料自購登錄 每日結帳 排班表 現場電腦打卡 預約管理 預約管理…" at bounding box center [419, 364] width 839 height 729
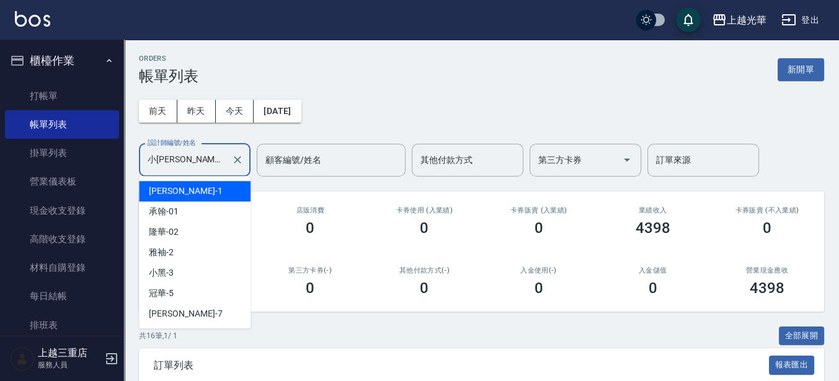
drag, startPoint x: 187, startPoint y: 152, endPoint x: 0, endPoint y: 144, distance: 187.4
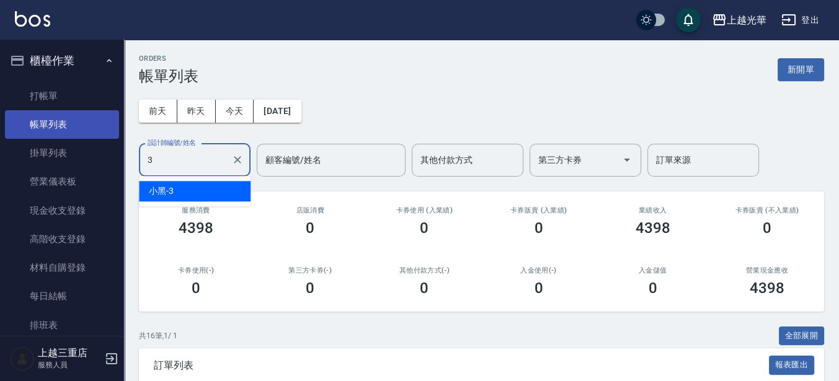
type input "小黑-3"
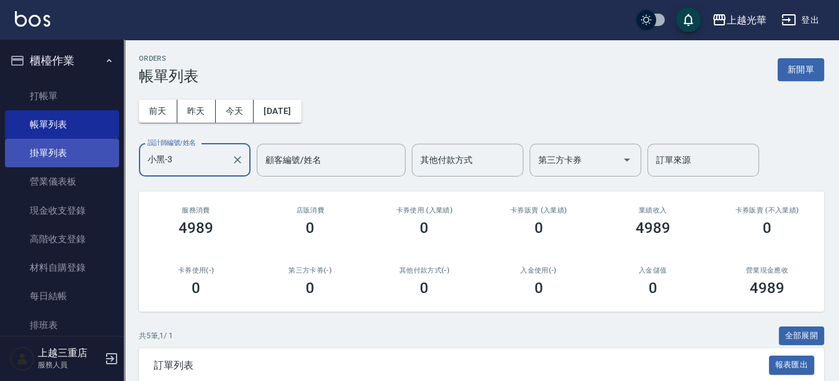
drag, startPoint x: 167, startPoint y: 159, endPoint x: 22, endPoint y: 162, distance: 145.7
click at [22, 162] on div "上越光華 登出 櫃檯作業 打帳單 帳單列表 掛單列表 營業儀表板 現金收支登錄 高階收支登錄 材料自購登錄 每日結帳 排班表 現場電腦打卡 預約管理 預約管理…" at bounding box center [419, 305] width 839 height 610
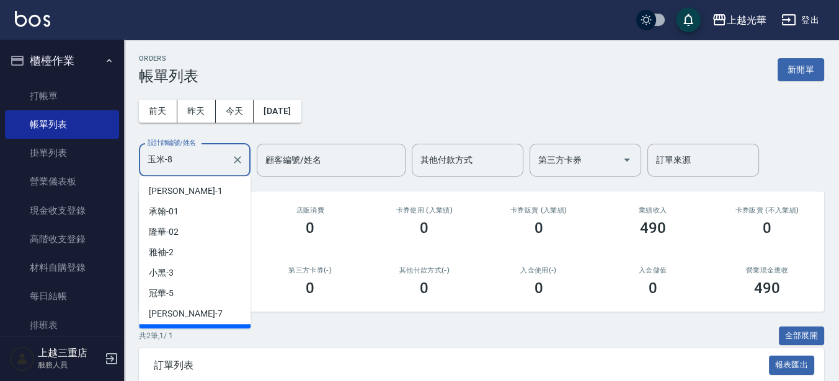
drag, startPoint x: 189, startPoint y: 156, endPoint x: 0, endPoint y: 171, distance: 189.7
click at [0, 169] on html "上越光華 登出 櫃檯作業 打帳單 帳單列表 掛單列表 營業儀表板 現金收支登錄 高階收支登錄 材料自購登錄 每日結帳 排班表 現場電腦打卡 預約管理 預約管理…" at bounding box center [419, 260] width 839 height 520
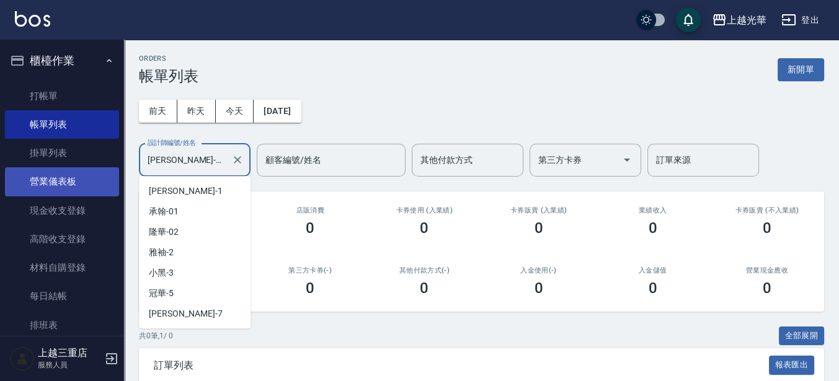
drag, startPoint x: -3, startPoint y: 168, endPoint x: 6, endPoint y: 172, distance: 9.4
click at [0, 171] on html "上越光華 登出 櫃檯作業 打帳單 帳單列表 掛單列表 營業儀表板 現金收支登錄 高階收支登錄 材料自購登錄 每日結帳 排班表 現場電腦打卡 預約管理 預約管理…" at bounding box center [419, 230] width 839 height 461
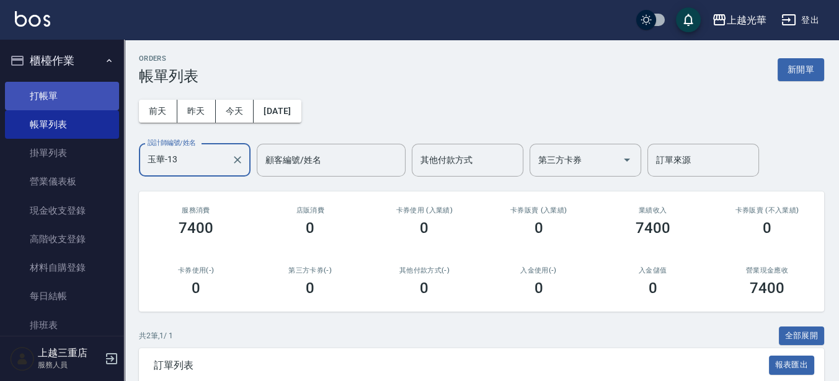
type input "玉華-13"
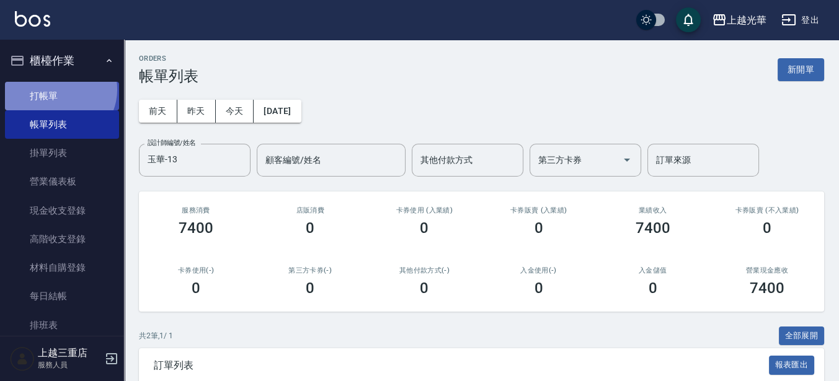
click at [59, 89] on link "打帳單" at bounding box center [62, 96] width 114 height 29
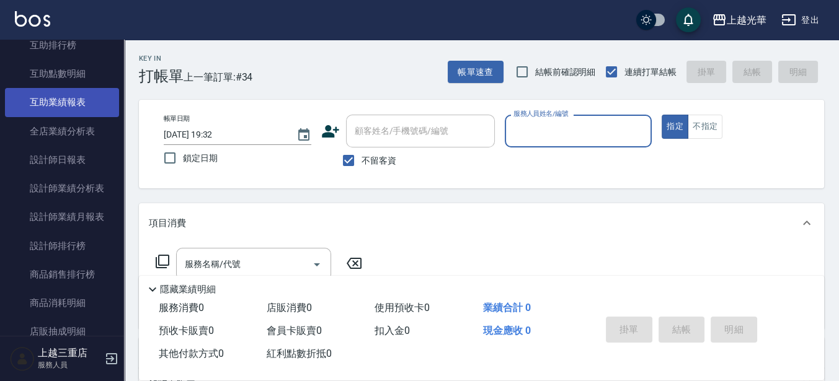
scroll to position [465, 0]
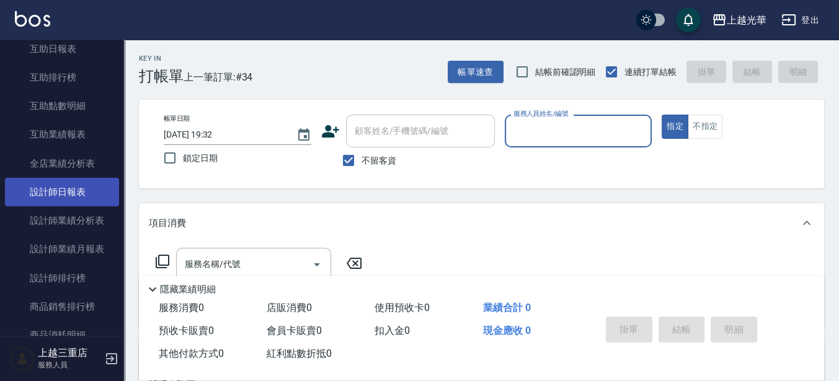
click at [74, 190] on link "設計師日報表" at bounding box center [62, 192] width 114 height 29
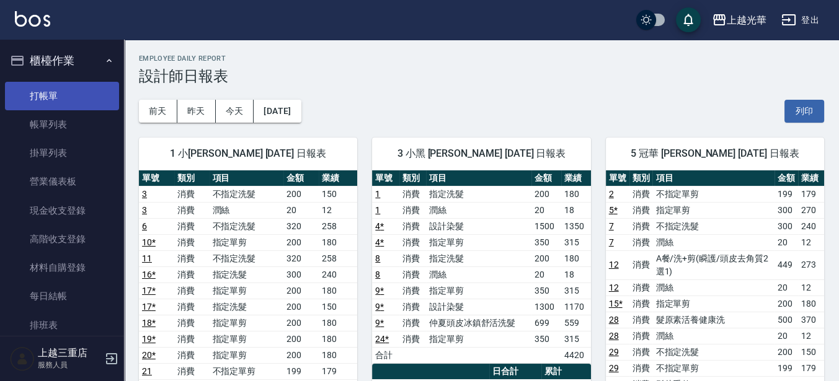
click at [82, 92] on link "打帳單" at bounding box center [62, 96] width 114 height 29
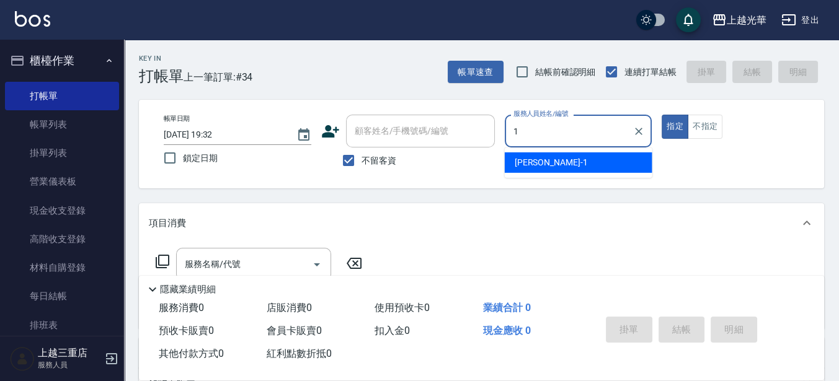
type input "小詹-1"
type button "true"
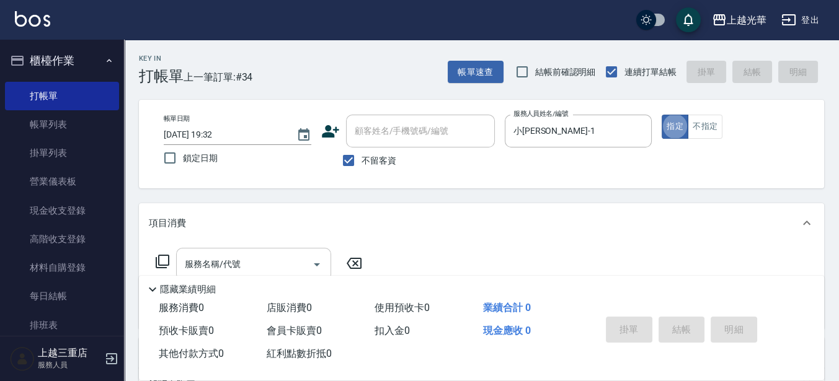
click at [254, 259] on input "服務名稱/代號" at bounding box center [244, 265] width 125 height 22
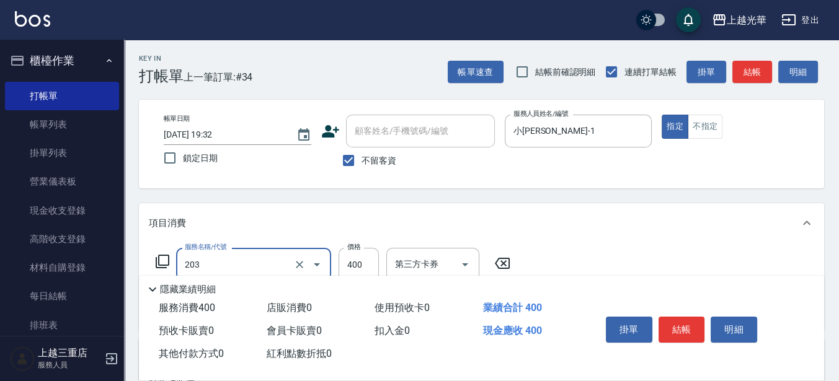
type input "指定單剪(203)"
type input "300"
click at [689, 323] on button "結帳" at bounding box center [681, 330] width 47 height 26
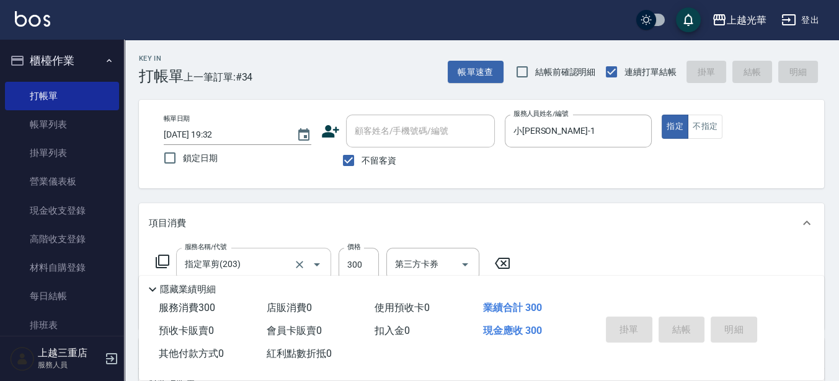
type input "2025/08/17 19:42"
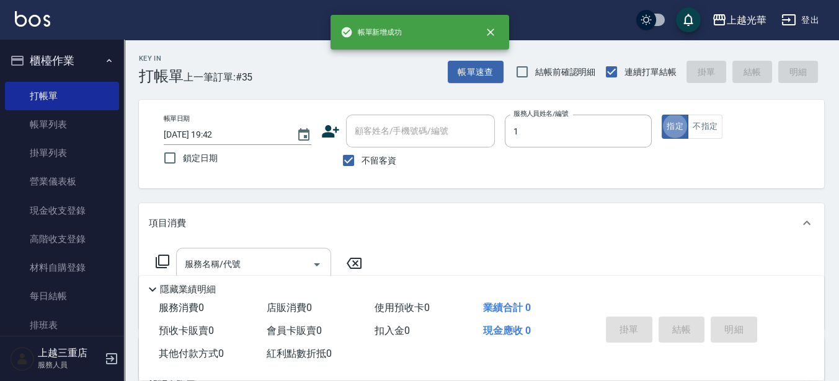
type input "小詹-1"
click at [283, 252] on div "服務名稱/代號" at bounding box center [253, 264] width 155 height 33
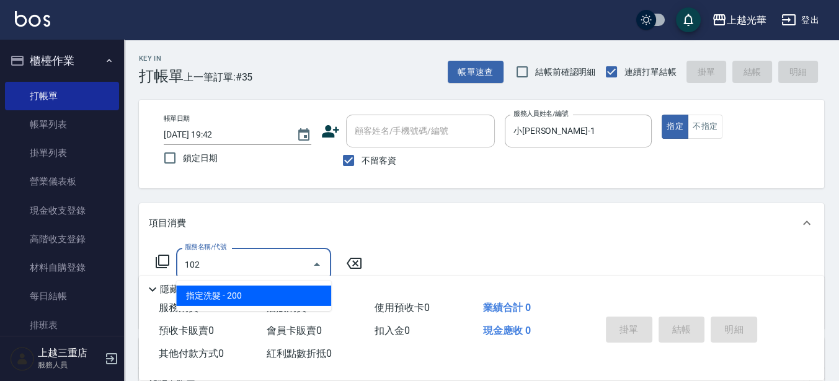
type input "指定洗髮(102)"
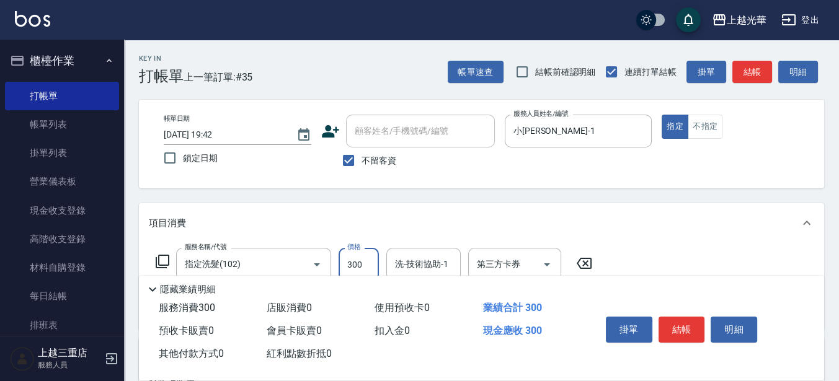
type input "300"
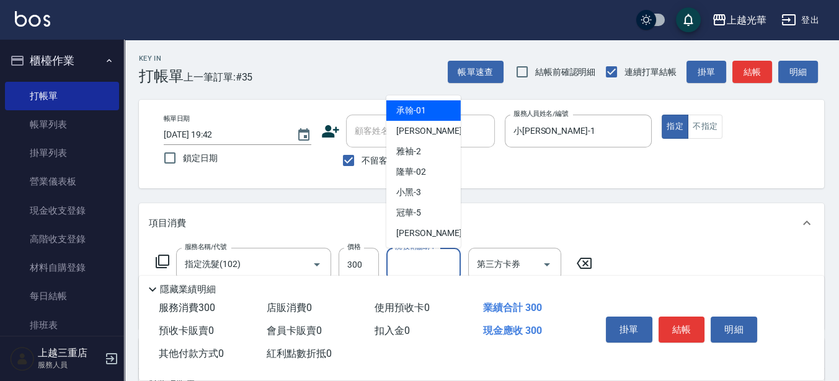
click at [411, 267] on input "洗-技術協助-1" at bounding box center [423, 265] width 63 height 22
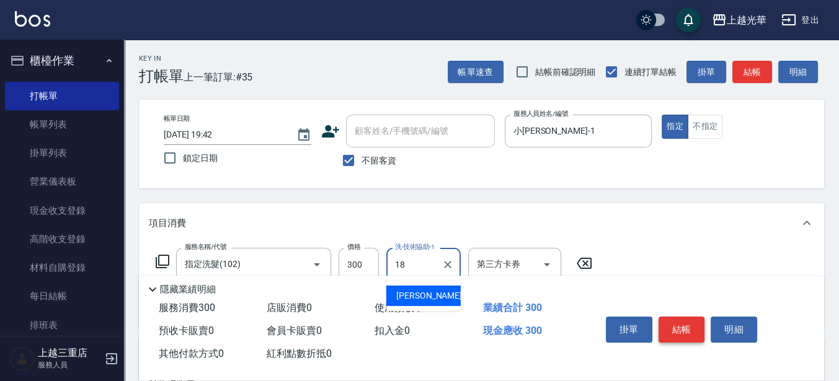
type input "黃幼苓-18"
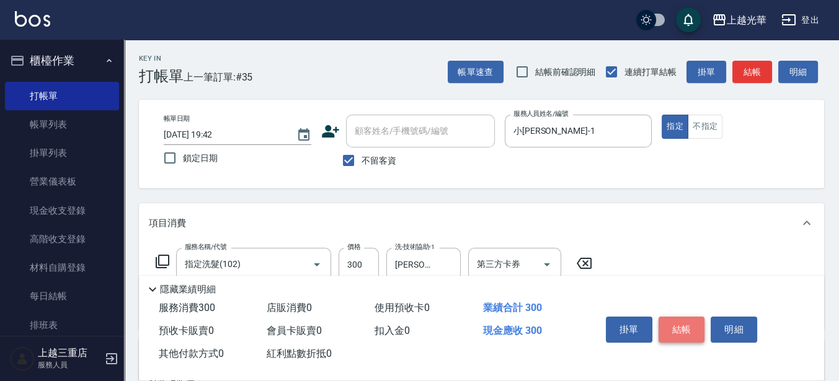
click at [686, 322] on button "結帳" at bounding box center [681, 330] width 47 height 26
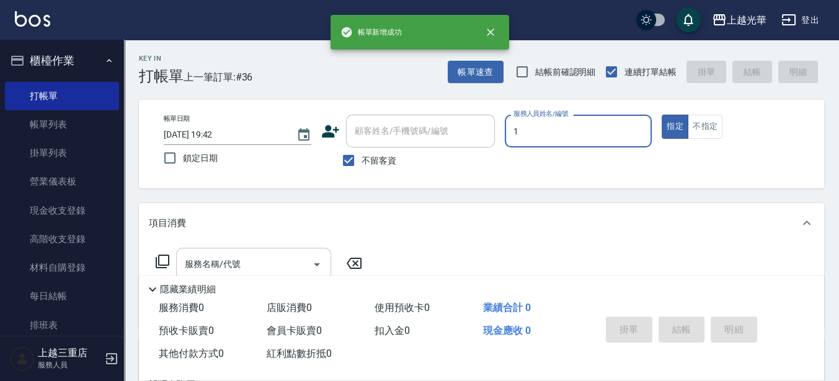
type input "小詹-1"
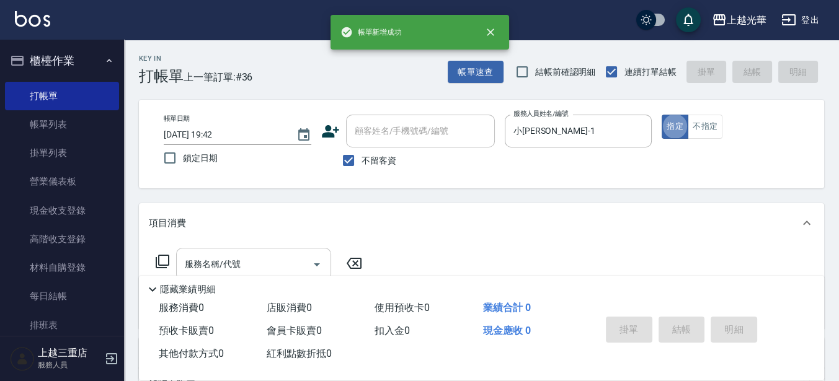
drag, startPoint x: 229, startPoint y: 249, endPoint x: 314, endPoint y: 254, distance: 85.1
click at [232, 249] on div "服務名稱/代號" at bounding box center [253, 264] width 155 height 33
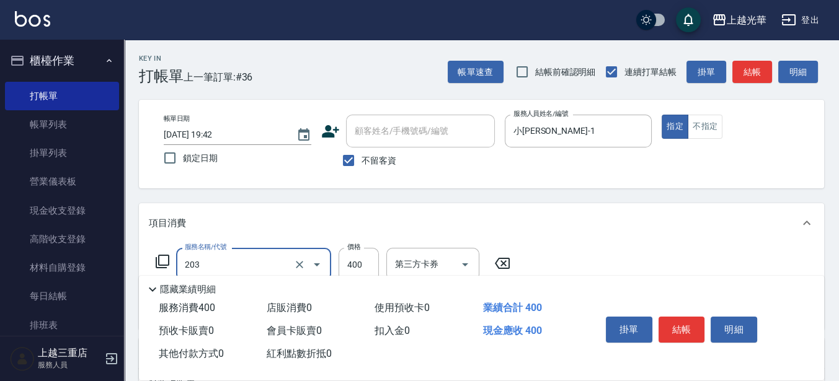
type input "指定單剪(203)"
type input "200"
click at [688, 320] on button "結帳" at bounding box center [681, 330] width 47 height 26
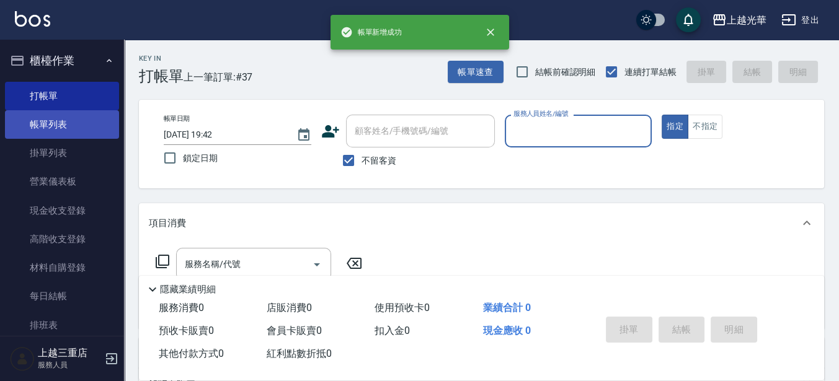
click at [49, 130] on link "帳單列表" at bounding box center [62, 124] width 114 height 29
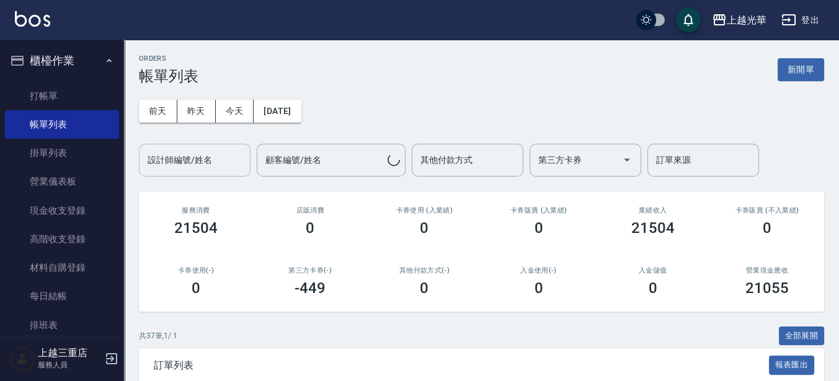
click at [192, 167] on input "設計師編號/姓名" at bounding box center [194, 160] width 100 height 22
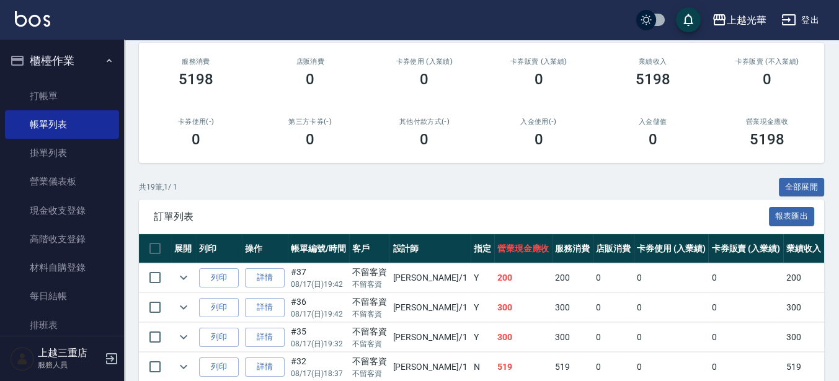
scroll to position [155, 0]
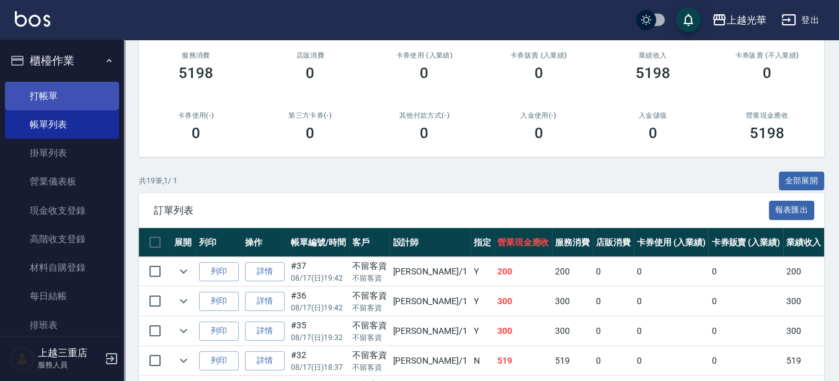
type input "小詹-1"
click at [53, 95] on link "打帳單" at bounding box center [62, 96] width 114 height 29
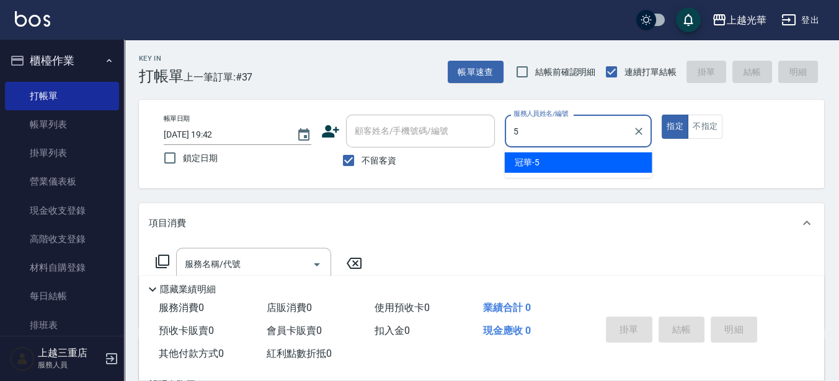
type input "冠華-5"
type button "true"
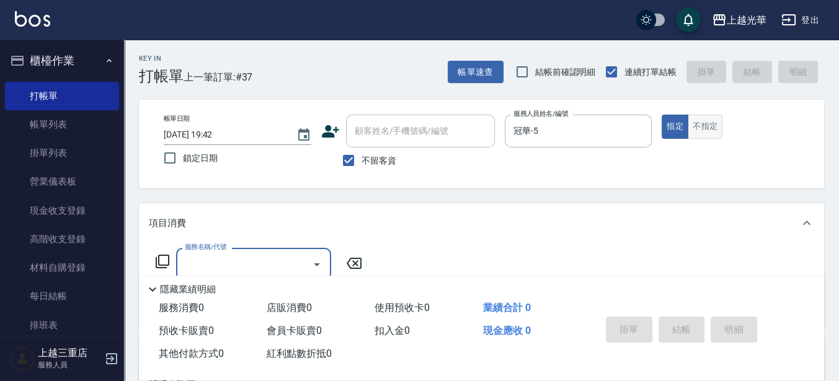
click at [707, 123] on button "不指定" at bounding box center [705, 127] width 35 height 24
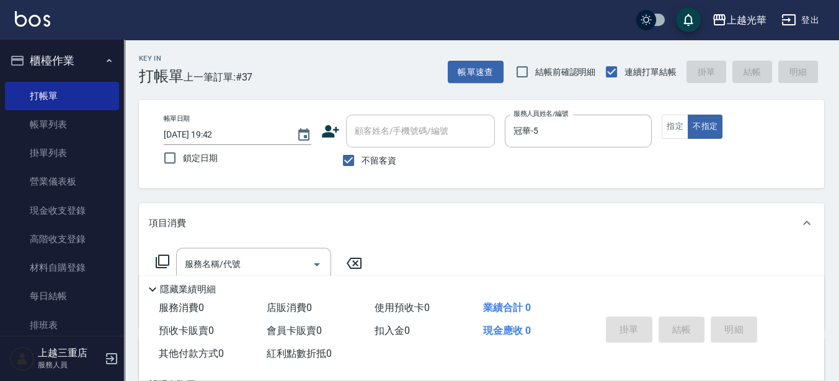
click at [197, 253] on div "服務名稱/代號 服務名稱/代號" at bounding box center [253, 264] width 155 height 33
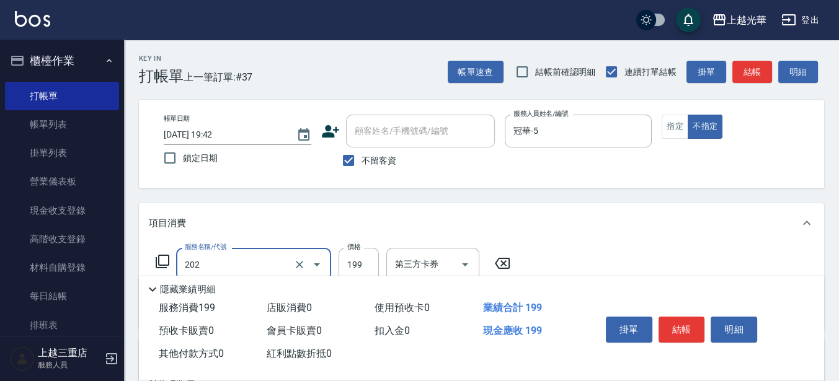
type input "不指定單剪(202)"
drag, startPoint x: 364, startPoint y: 270, endPoint x: 382, endPoint y: 262, distance: 19.7
click at [365, 270] on input "199" at bounding box center [359, 264] width 40 height 33
type input "100"
click at [758, 177] on div "帳單日期 2025/08/17 19:42 鎖定日期 顧客姓名/手機號碼/編號 顧客姓名/手機號碼/編號 不留客資 服務人員姓名/編號 冠華-5 服務人員姓名…" at bounding box center [481, 144] width 685 height 89
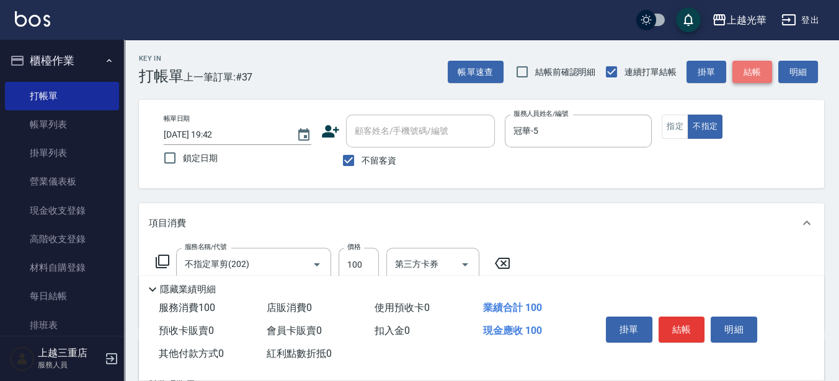
click at [750, 69] on button "結帳" at bounding box center [752, 72] width 40 height 23
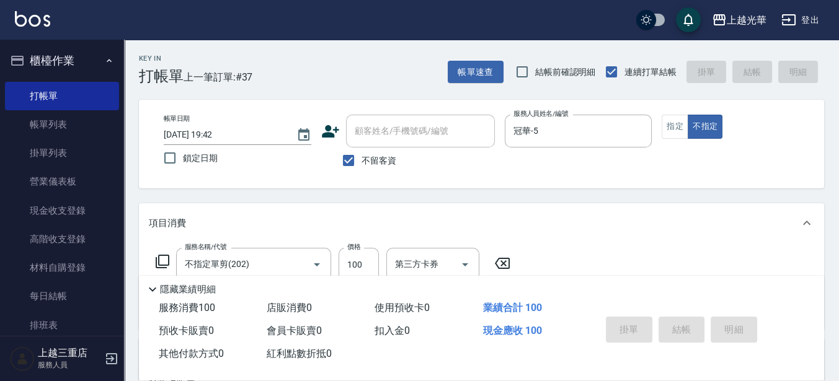
type input "2025/08/17 19:47"
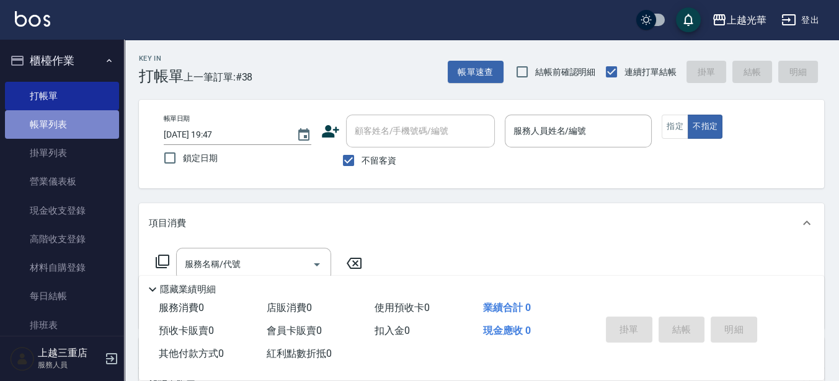
click at [62, 118] on link "帳單列表" at bounding box center [62, 124] width 114 height 29
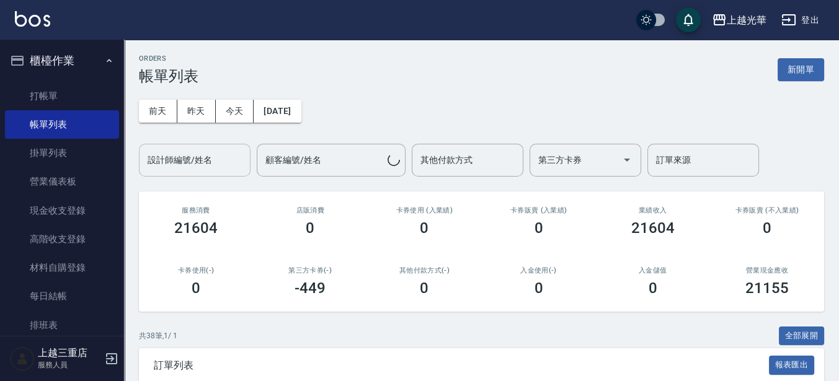
click at [209, 166] on input "設計師編號/姓名" at bounding box center [194, 160] width 100 height 22
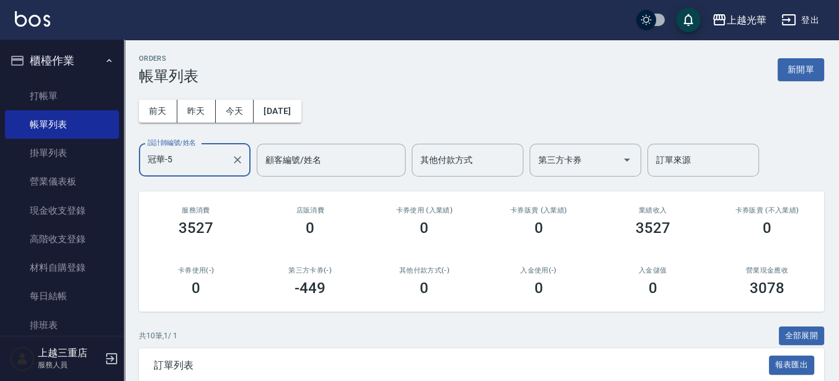
scroll to position [155, 0]
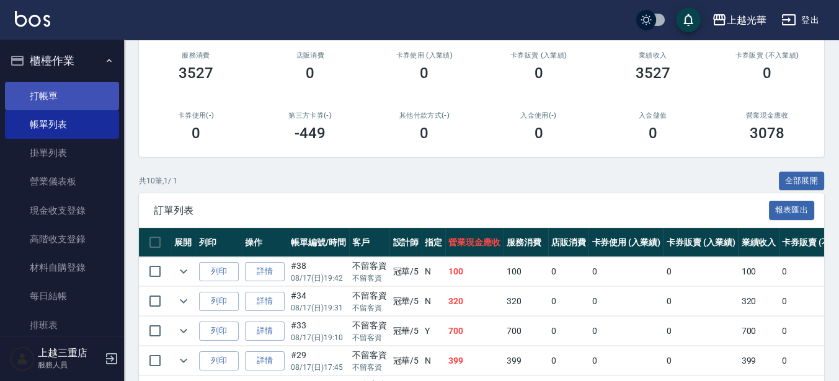
type input "冠華-5"
click at [45, 93] on link "打帳單" at bounding box center [62, 96] width 114 height 29
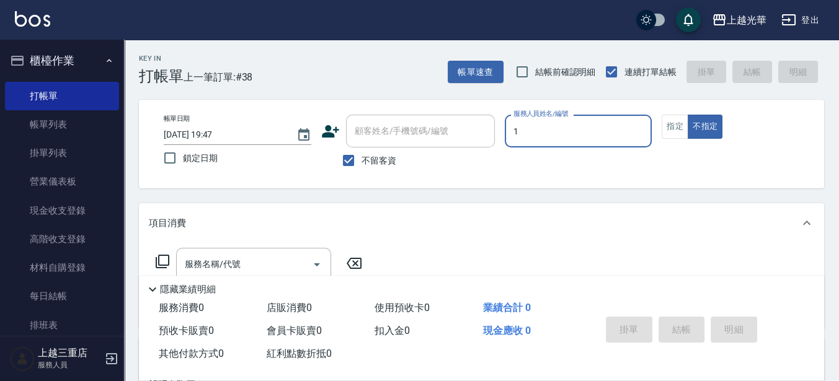
type input "1"
type button "false"
type input "小詹-1"
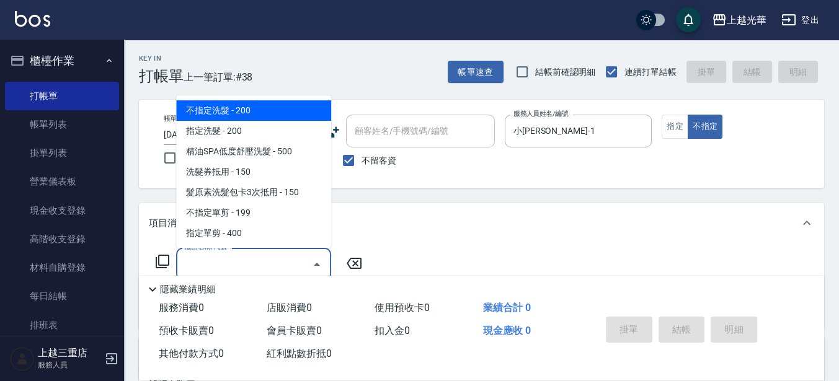
click at [245, 270] on input "服務名稱/代號" at bounding box center [244, 265] width 125 height 22
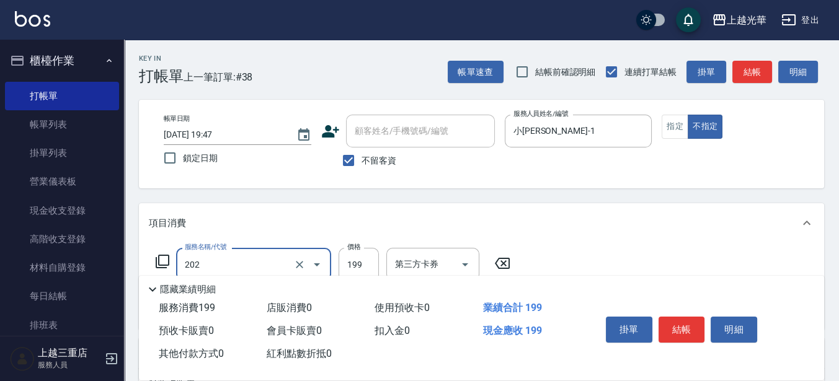
type input "不指定單剪(202)"
type input "100"
click at [667, 326] on button "結帳" at bounding box center [681, 330] width 47 height 26
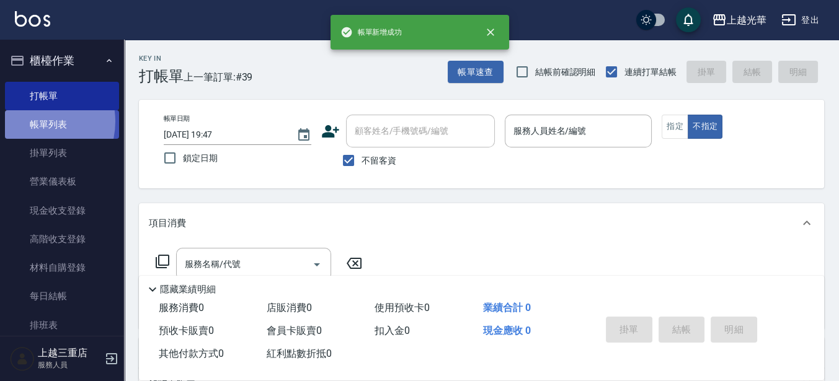
click at [33, 122] on link "帳單列表" at bounding box center [62, 124] width 114 height 29
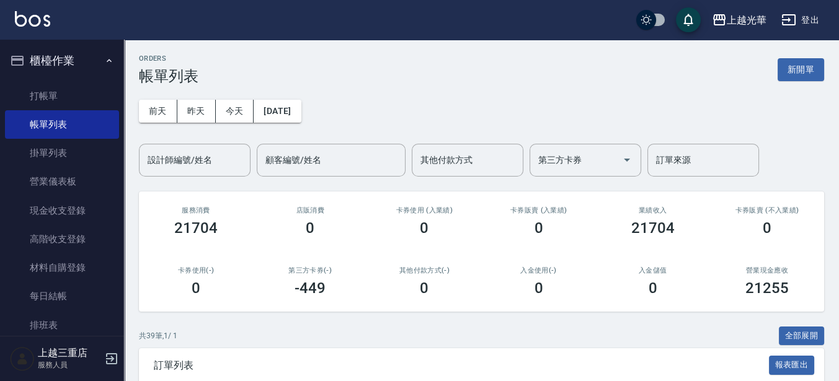
click at [185, 165] on input "設計師編號/姓名" at bounding box center [194, 160] width 100 height 22
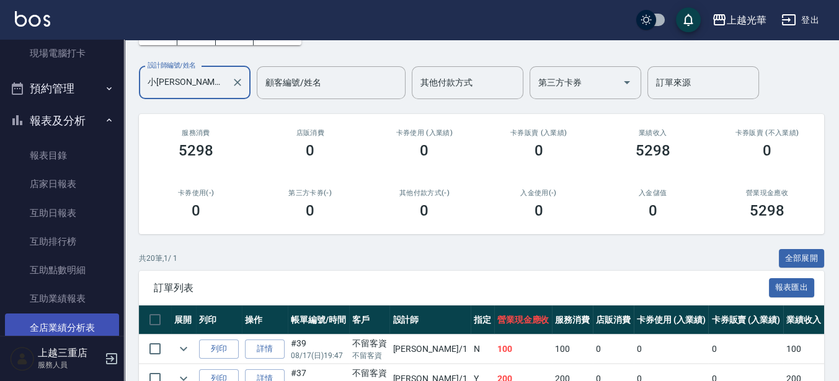
scroll to position [388, 0]
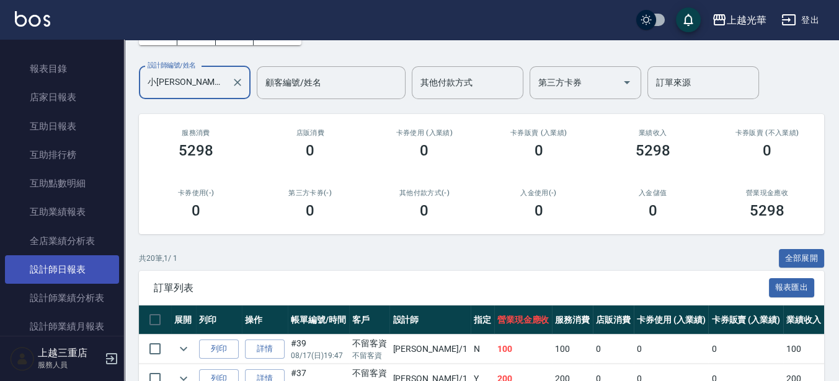
type input "小詹-1"
click at [86, 267] on link "設計師日報表" at bounding box center [62, 269] width 114 height 29
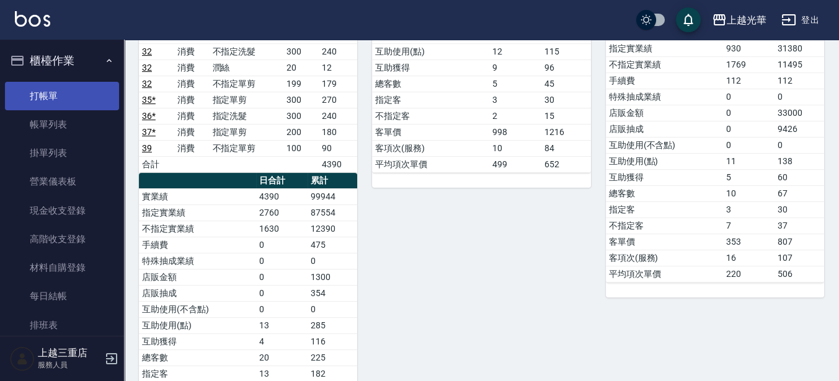
click at [43, 82] on link "打帳單" at bounding box center [62, 96] width 114 height 29
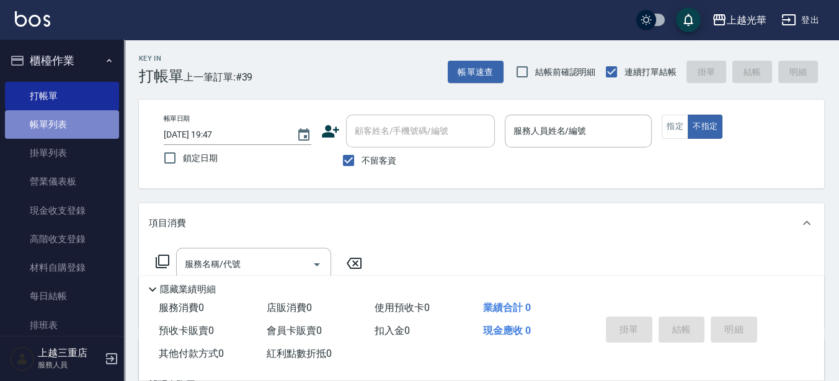
click at [94, 123] on link "帳單列表" at bounding box center [62, 124] width 114 height 29
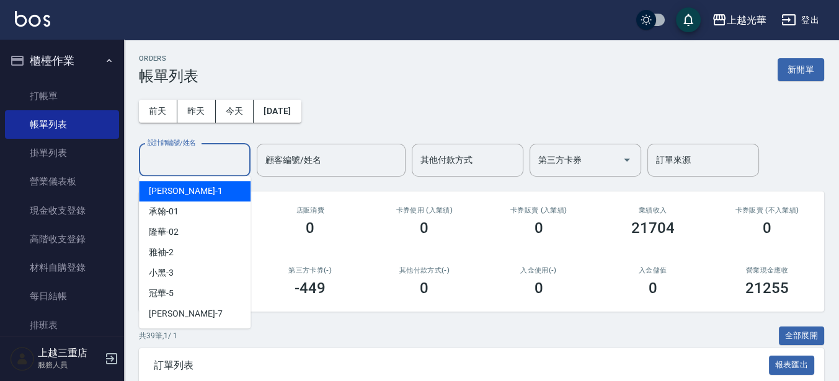
click at [220, 157] on input "設計師編號/姓名" at bounding box center [194, 160] width 100 height 22
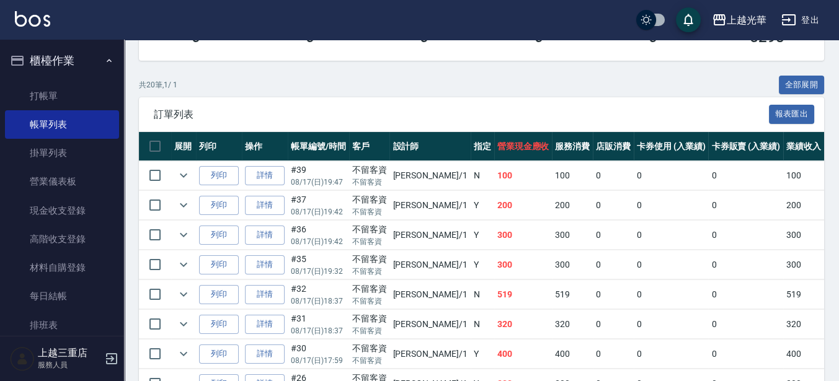
scroll to position [310, 0]
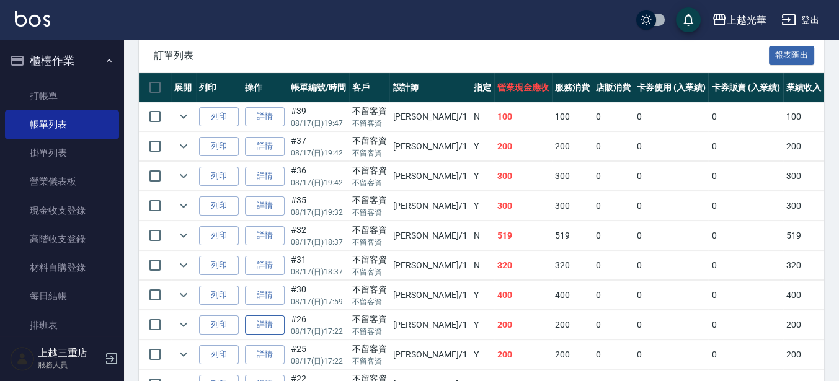
type input "小詹-1"
click at [255, 317] on link "詳情" at bounding box center [265, 325] width 40 height 19
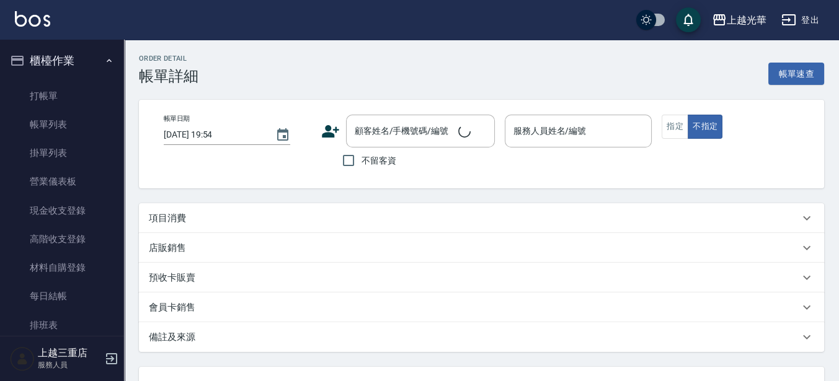
type input "2025/08/17 17:22"
checkbox input "true"
type input "小詹-1"
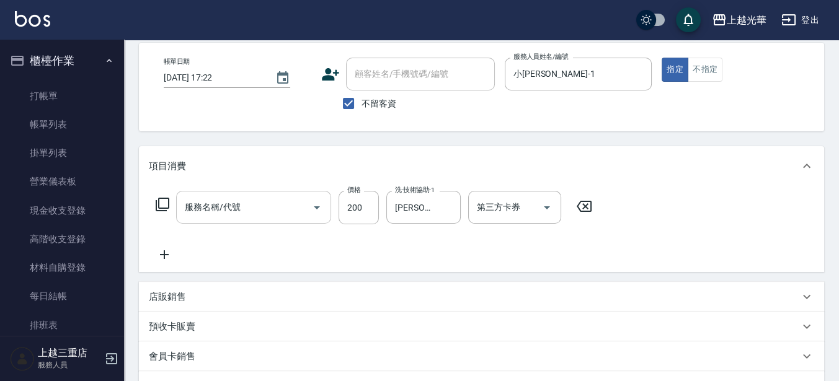
type input "指定洗髮(102)"
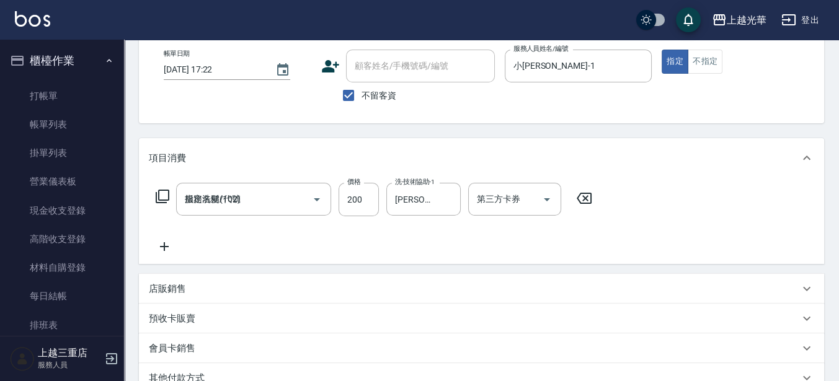
scroll to position [78, 0]
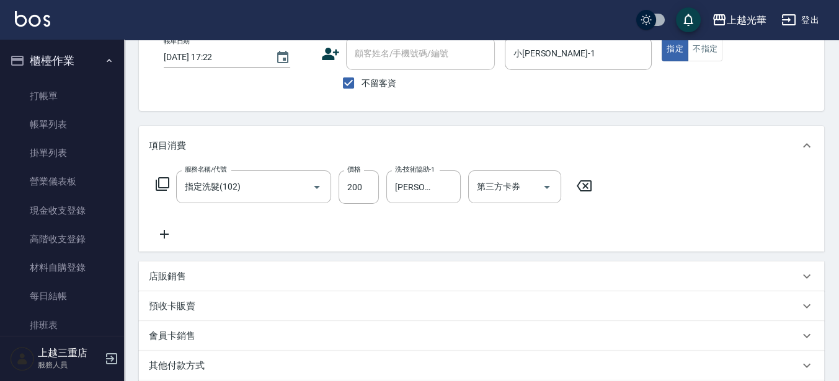
click at [173, 237] on icon at bounding box center [164, 234] width 31 height 15
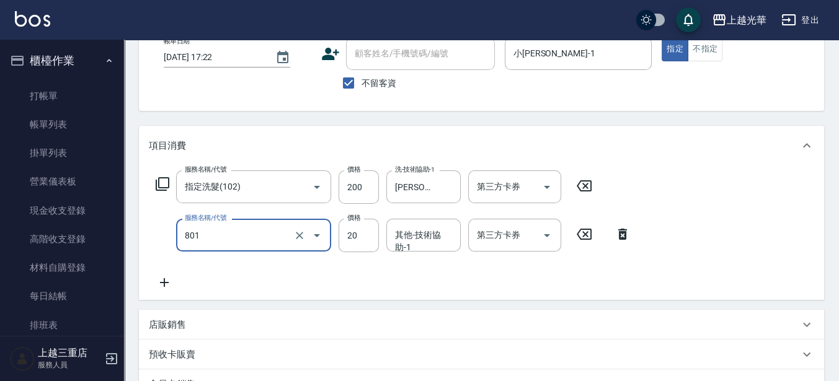
type input "潤絲(801)"
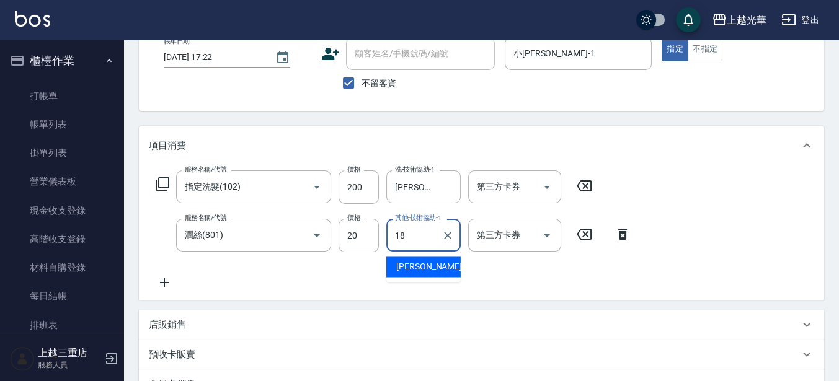
type input "黃幼苓-18"
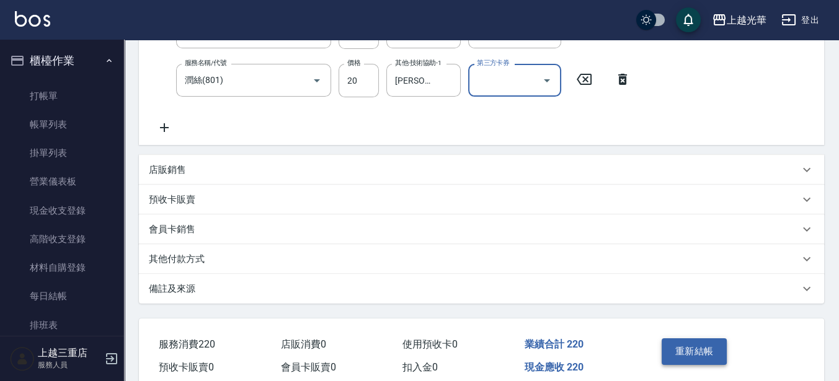
click at [695, 346] on button "重新結帳" at bounding box center [695, 352] width 66 height 26
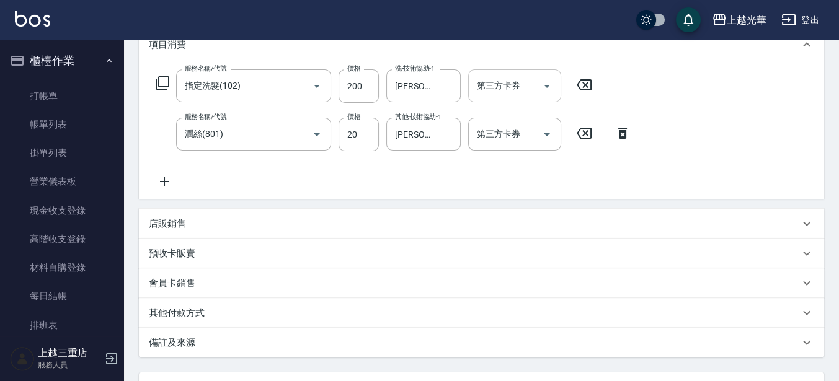
scroll to position [9, 0]
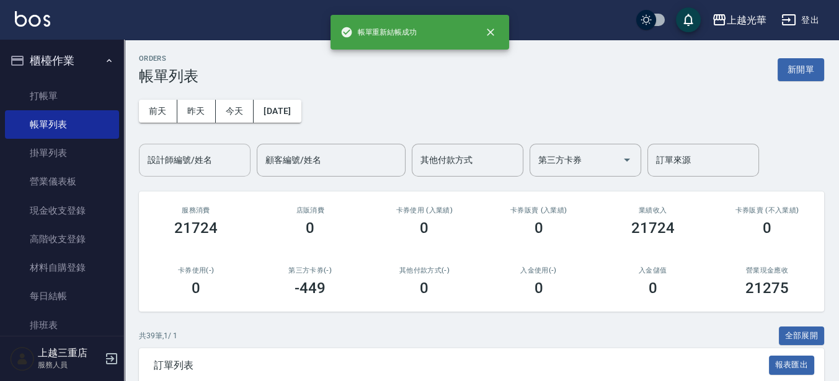
click at [207, 163] on input "設計師編號/姓名" at bounding box center [194, 160] width 100 height 22
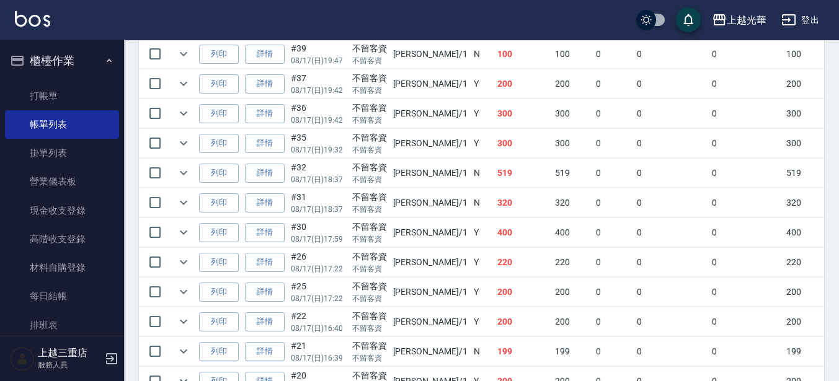
scroll to position [388, 0]
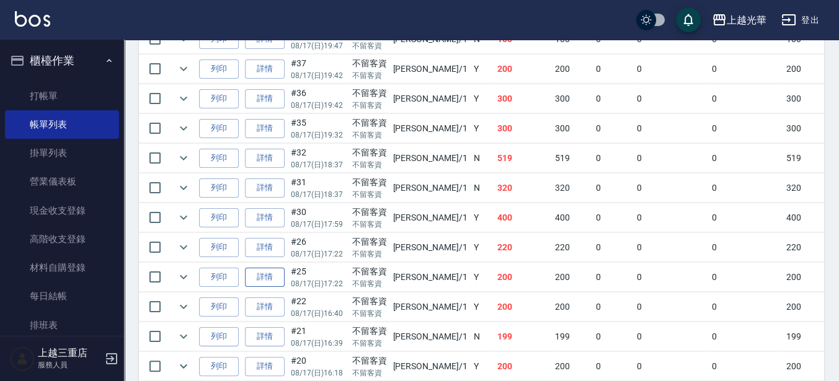
type input "小詹-1"
click at [267, 272] on link "詳情" at bounding box center [265, 277] width 40 height 19
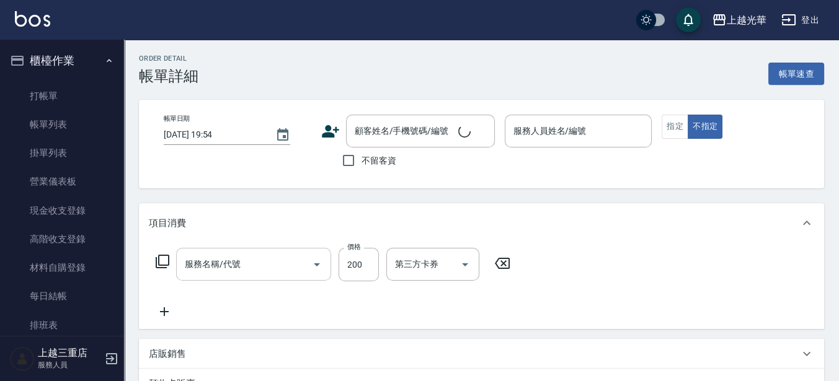
type input "2025/08/17 17:22"
checkbox input "true"
type input "小詹-1"
type input "指定洗髮(102)"
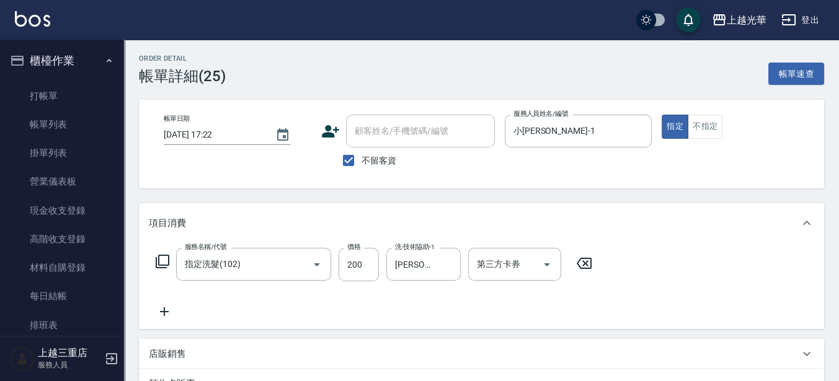
click at [157, 316] on icon at bounding box center [164, 311] width 31 height 15
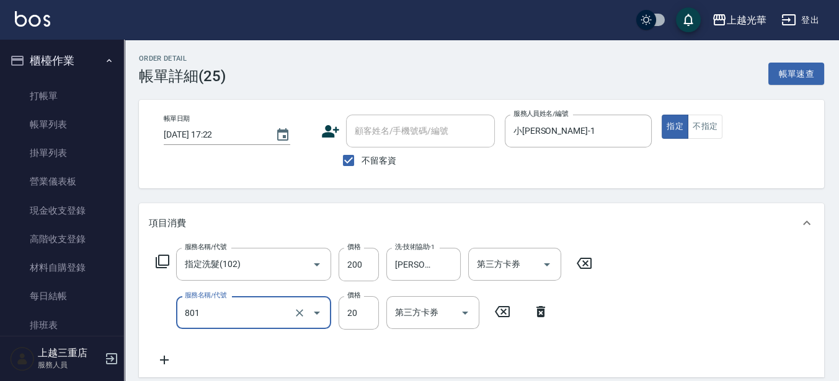
type input "潤絲(801)"
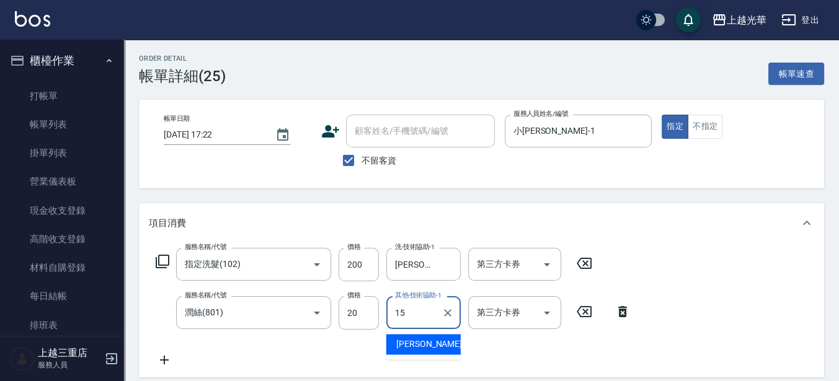
type input "張紫涵-15"
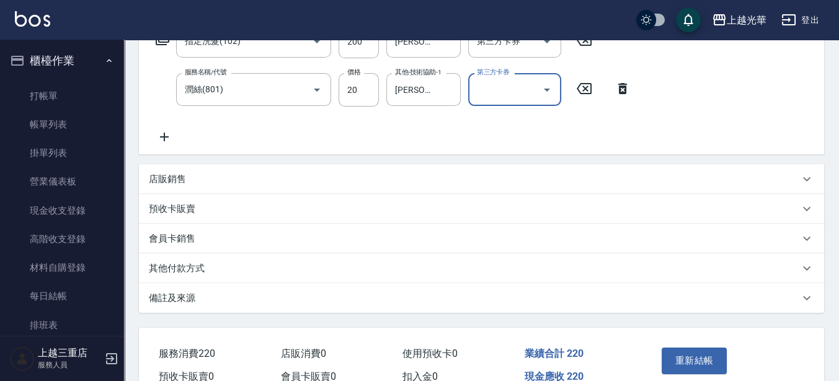
scroll to position [286, 0]
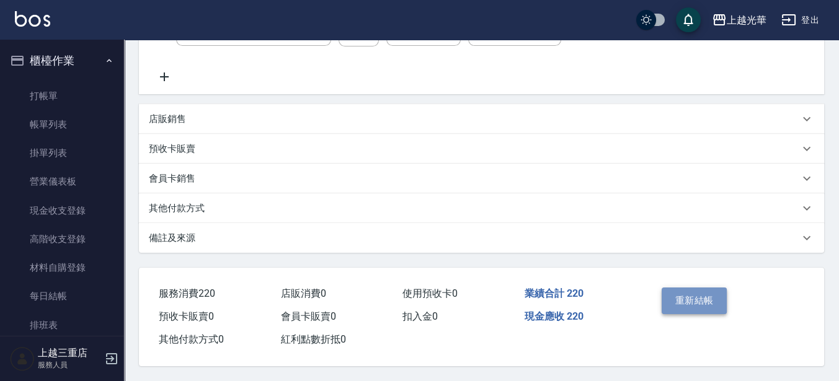
click at [715, 306] on button "重新結帳" at bounding box center [695, 301] width 66 height 26
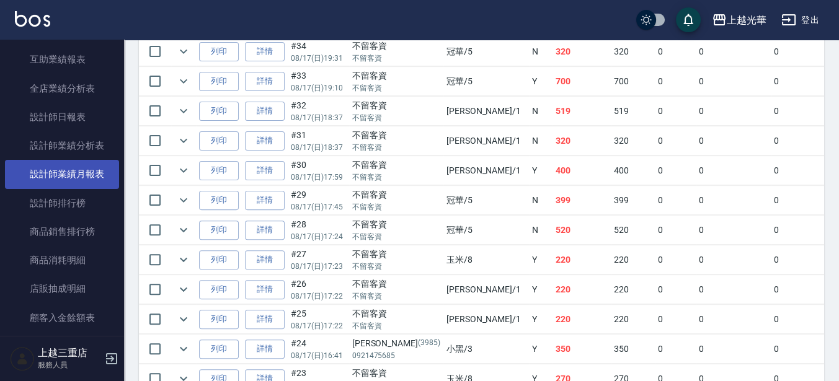
scroll to position [465, 0]
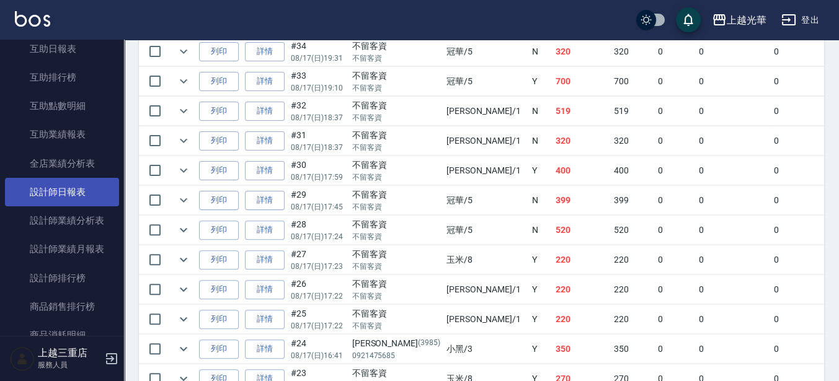
click at [79, 188] on link "設計師日報表" at bounding box center [62, 192] width 114 height 29
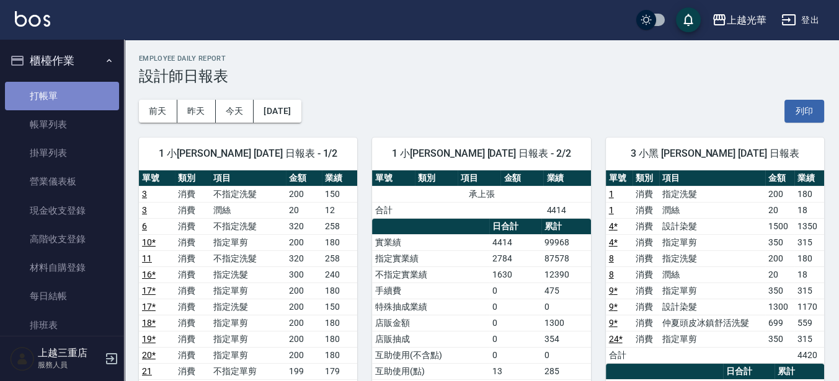
click at [94, 97] on link "打帳單" at bounding box center [62, 96] width 114 height 29
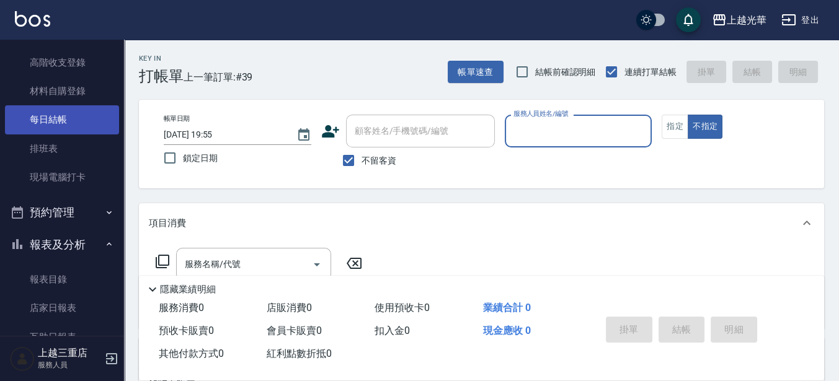
scroll to position [155, 0]
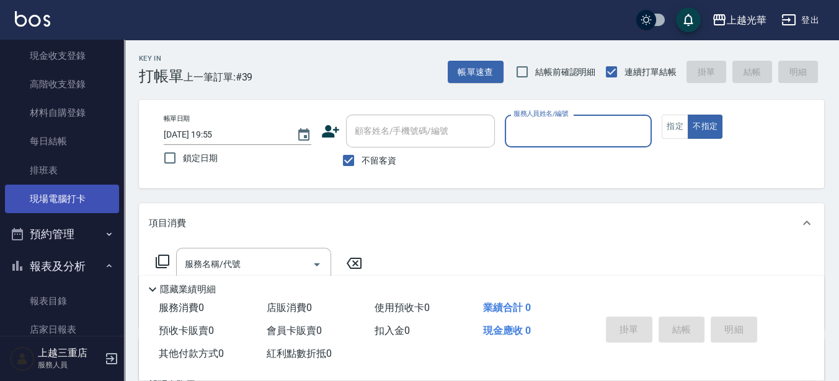
click at [88, 190] on link "現場電腦打卡" at bounding box center [62, 199] width 114 height 29
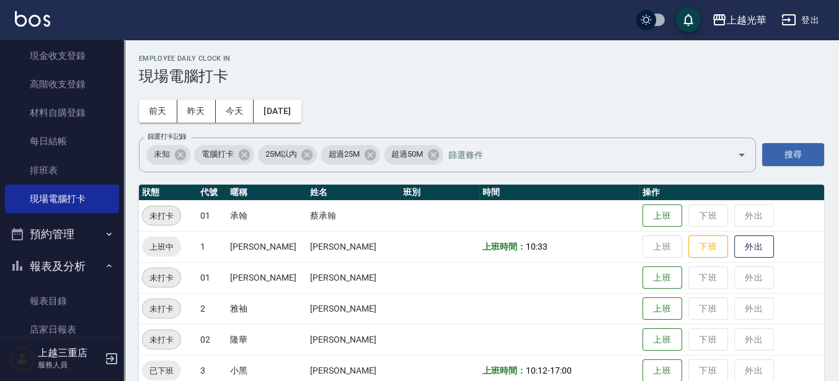
scroll to position [78, 0]
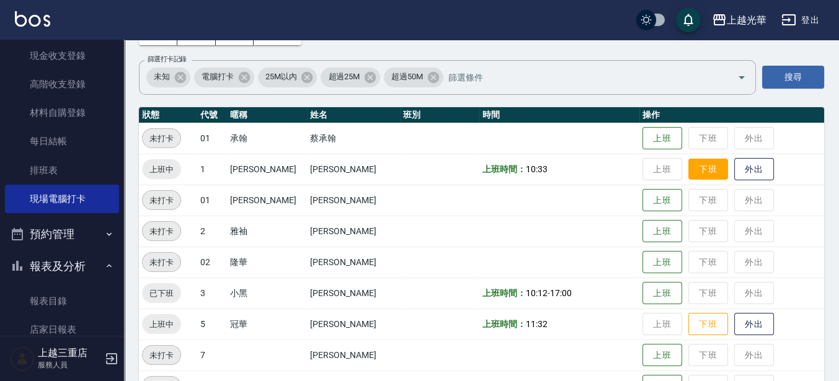
click at [688, 172] on button "下班" at bounding box center [708, 170] width 40 height 22
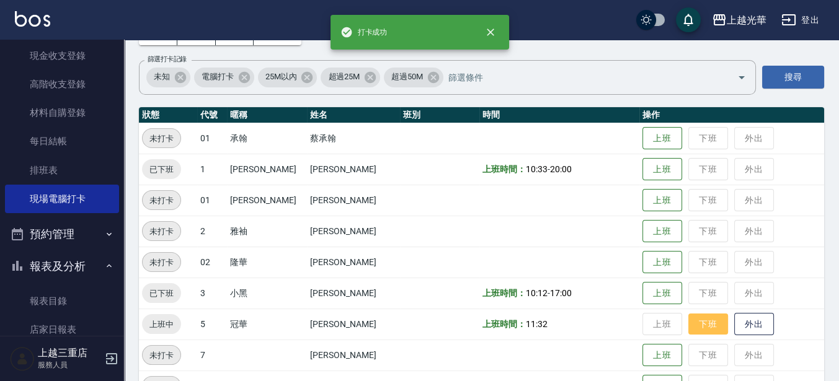
click at [688, 323] on button "下班" at bounding box center [708, 325] width 40 height 22
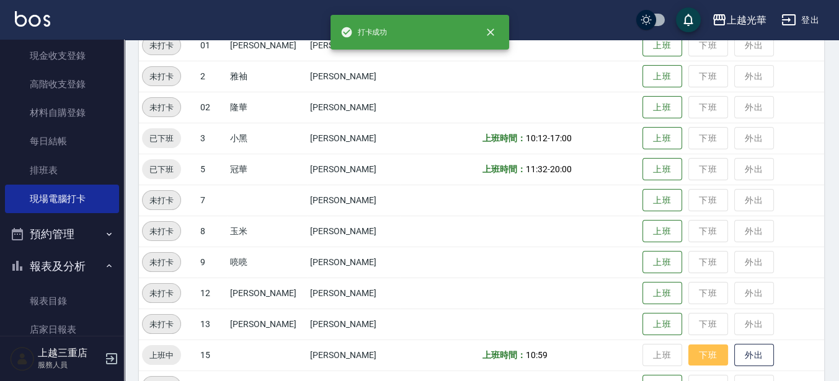
click at [688, 354] on button "下班" at bounding box center [708, 356] width 40 height 22
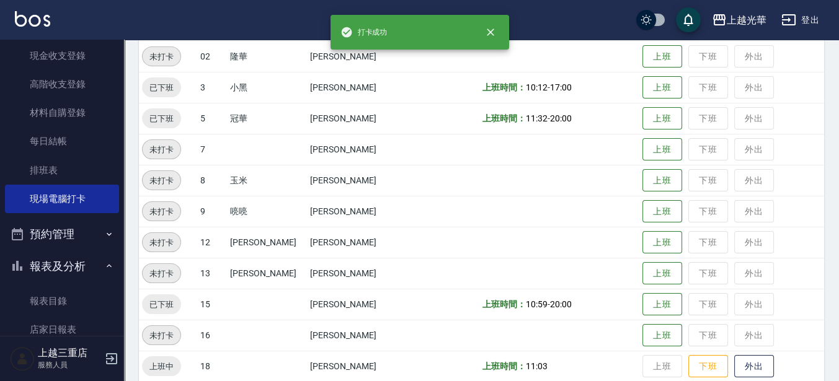
scroll to position [361, 0]
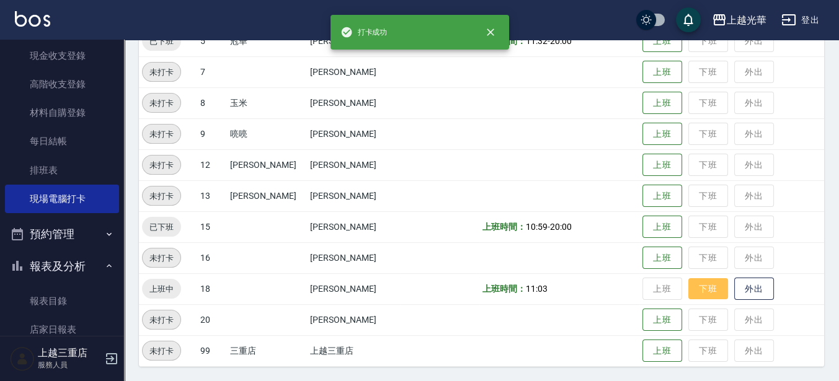
click at [693, 287] on button "下班" at bounding box center [708, 289] width 40 height 22
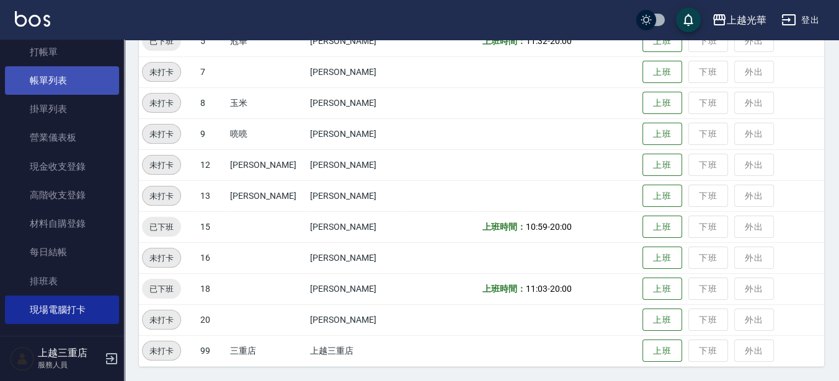
scroll to position [0, 0]
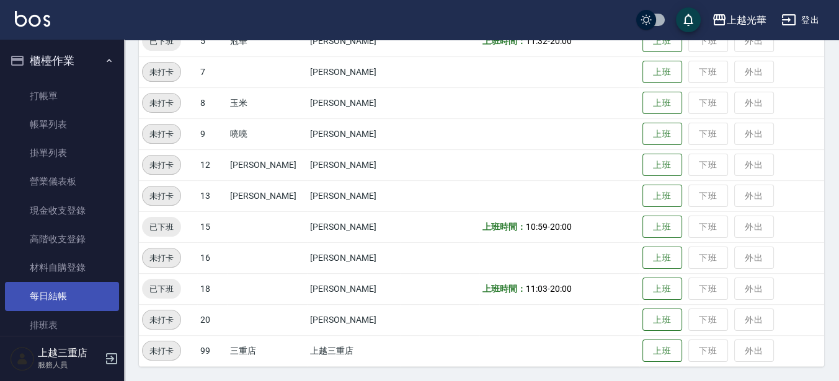
click at [79, 305] on link "每日結帳" at bounding box center [62, 296] width 114 height 29
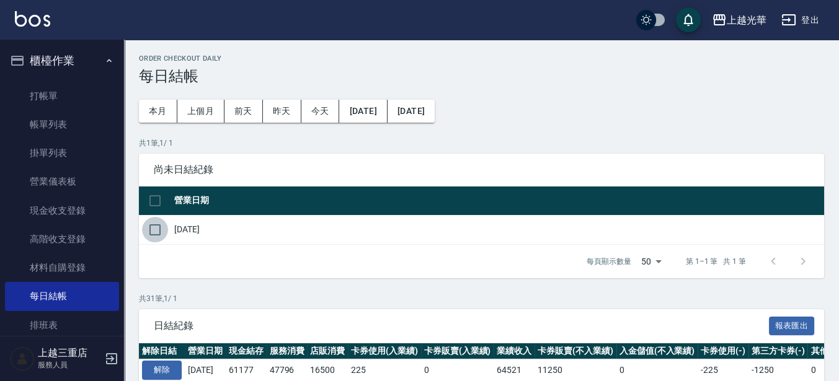
click at [164, 224] on input "checkbox" at bounding box center [155, 230] width 26 height 26
checkbox input "true"
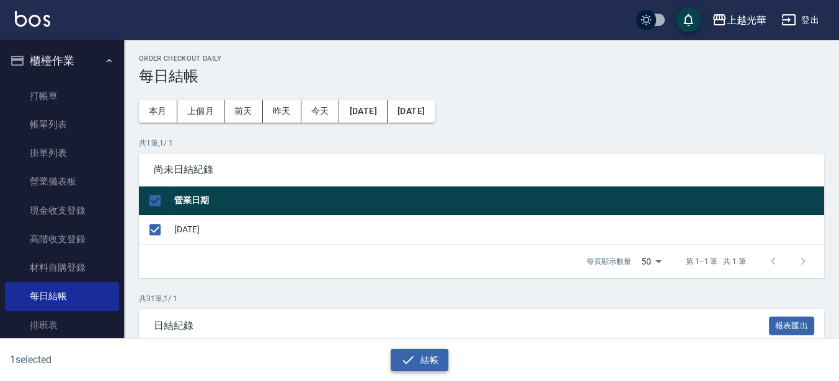
click at [441, 361] on button "結帳" at bounding box center [420, 360] width 58 height 23
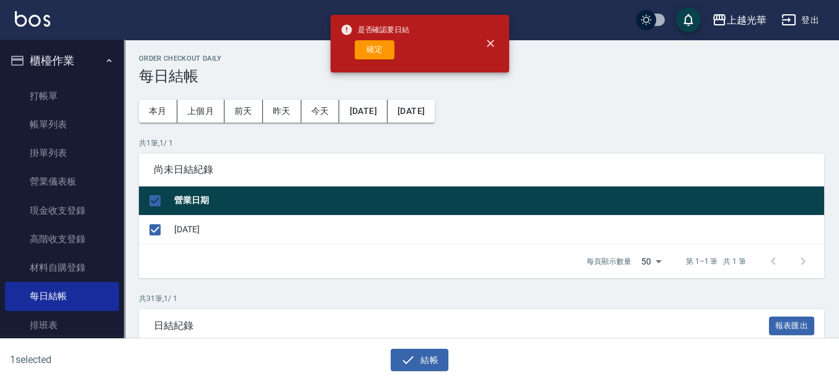
click at [384, 61] on div "是否確認要日結 確定" at bounding box center [374, 44] width 69 height 50
click at [383, 58] on button "確定" at bounding box center [375, 49] width 40 height 19
checkbox input "false"
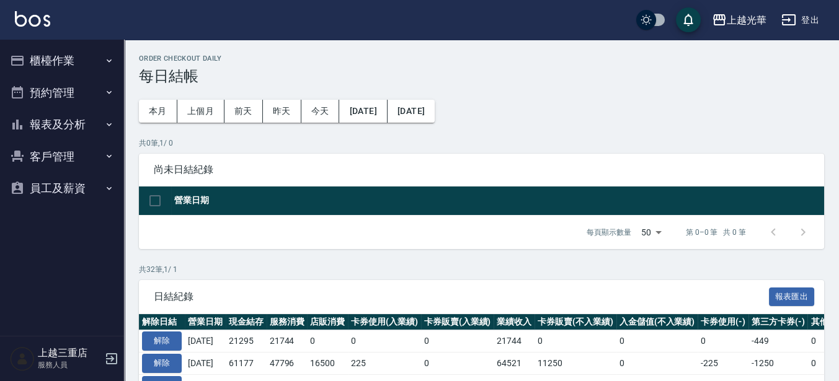
click at [104, 133] on button "報表及分析" at bounding box center [62, 125] width 114 height 32
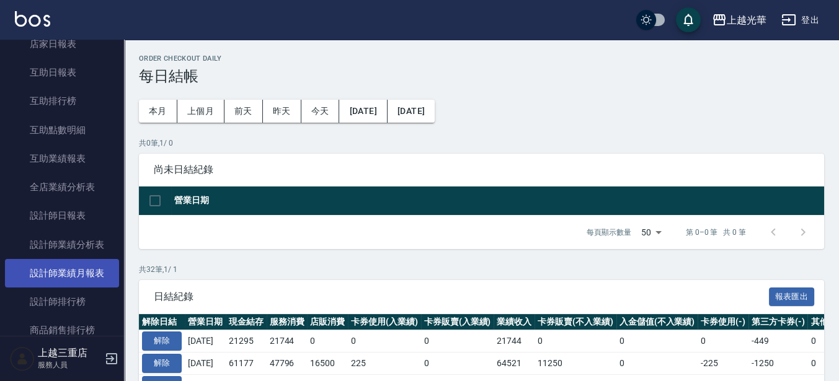
scroll to position [233, 0]
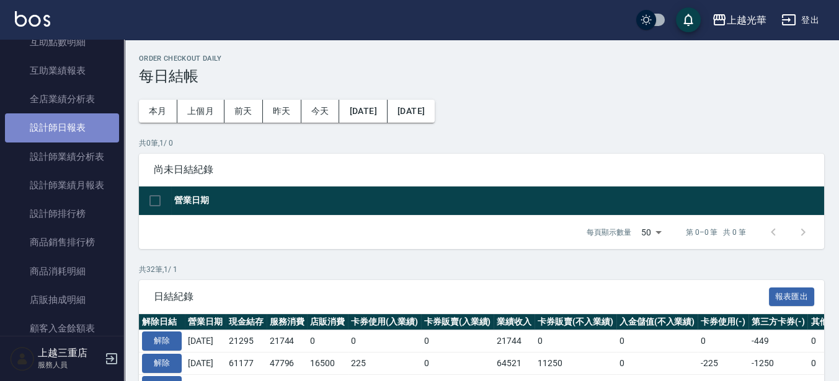
click at [66, 132] on link "設計師日報表" at bounding box center [62, 127] width 114 height 29
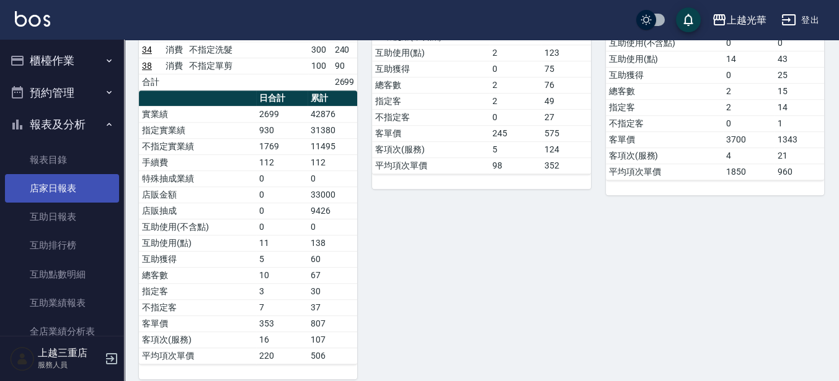
click at [54, 179] on link "店家日報表" at bounding box center [62, 188] width 114 height 29
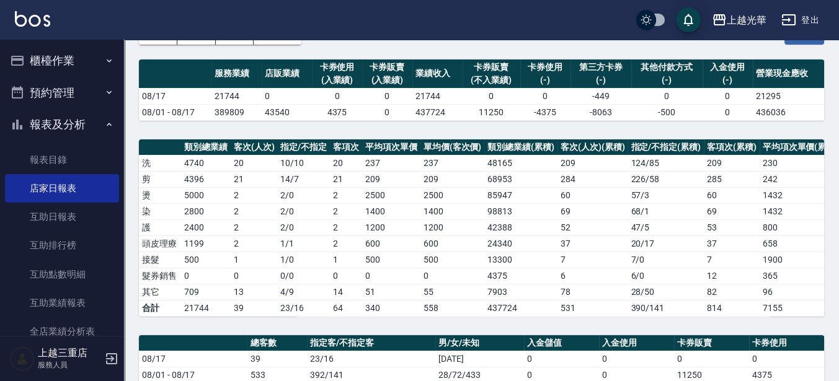
scroll to position [155, 0]
